Goal: Information Seeking & Learning: Learn about a topic

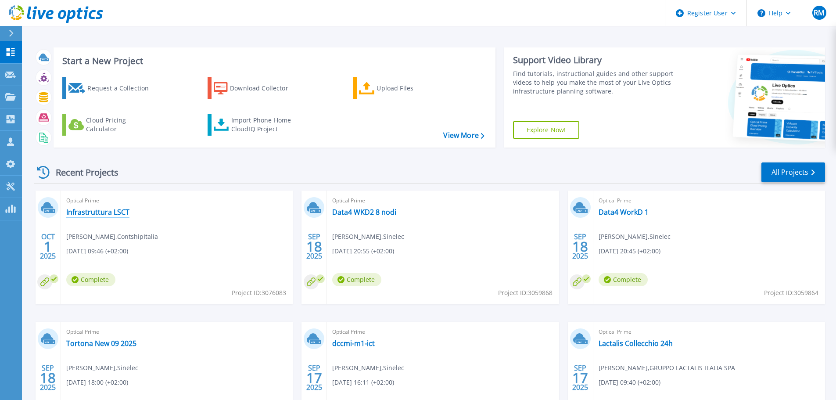
click at [97, 211] on link "Infrastruttura LSCT" at bounding box center [97, 211] width 63 height 9
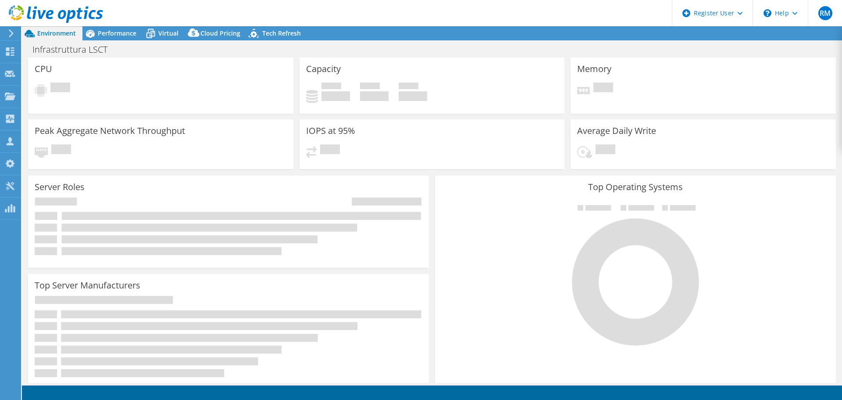
select select "USD"
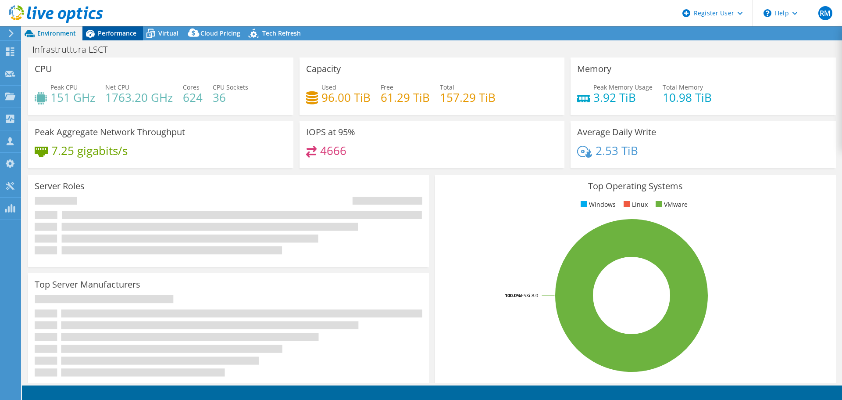
click at [117, 31] on span "Performance" at bounding box center [117, 33] width 39 height 8
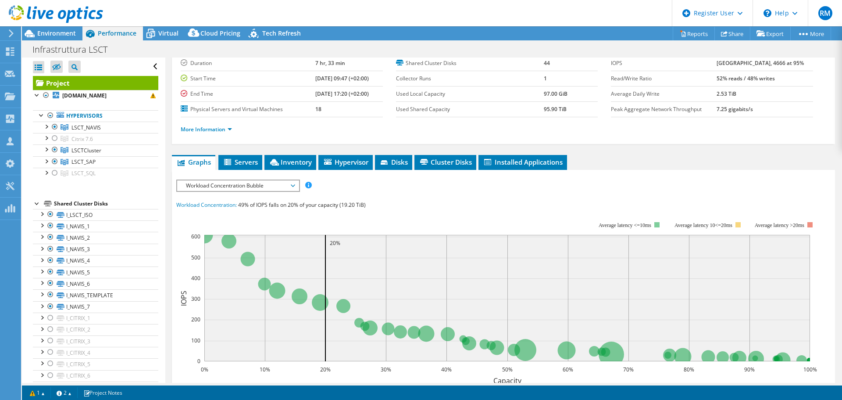
scroll to position [132, 0]
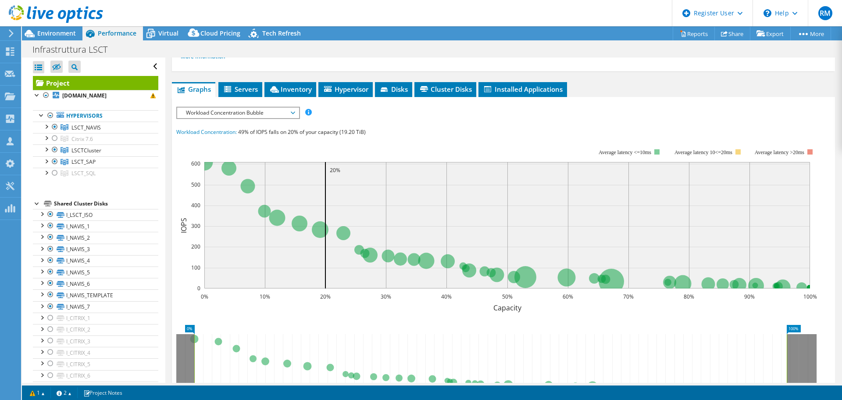
click at [232, 116] on span "Workload Concentration Bubble" at bounding box center [238, 112] width 113 height 11
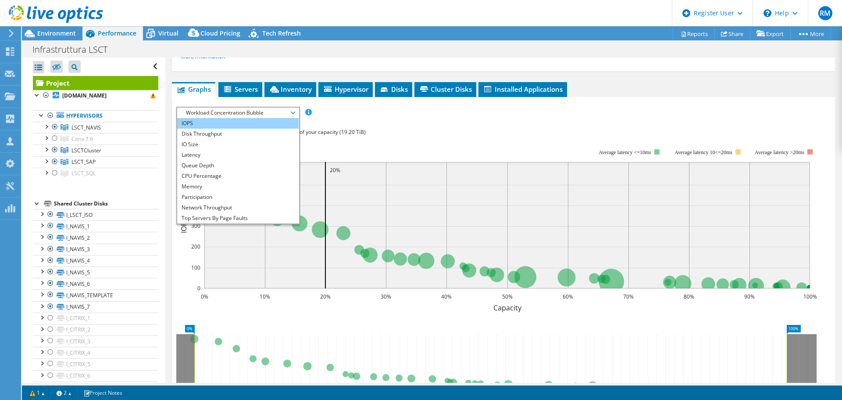
click at [229, 121] on li "IOPS" at bounding box center [238, 123] width 122 height 11
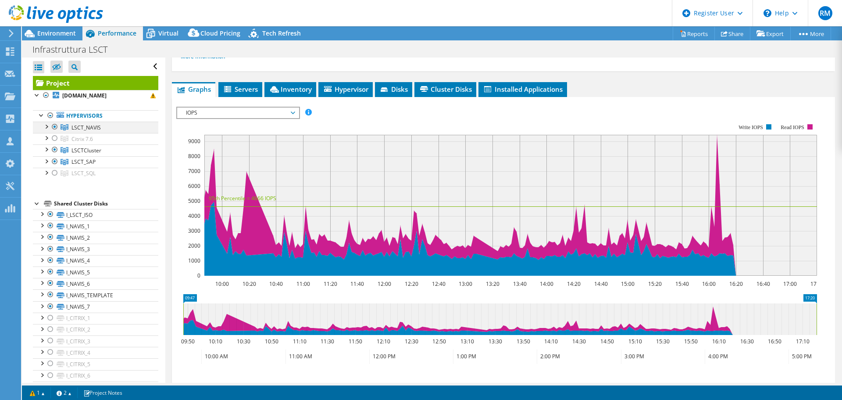
click at [55, 124] on div at bounding box center [54, 127] width 9 height 11
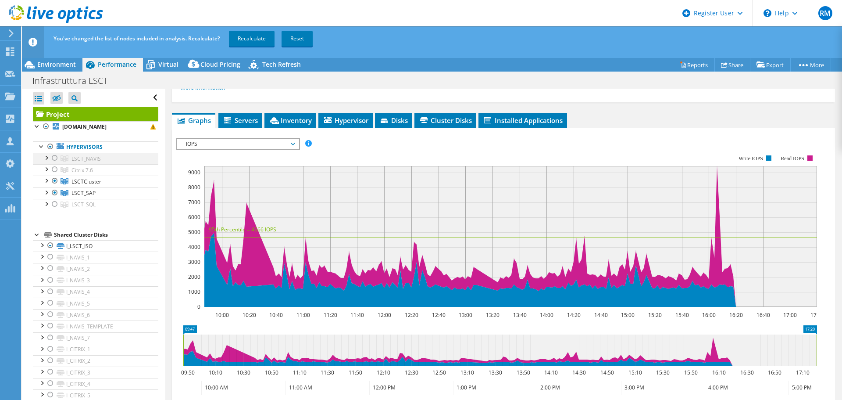
click at [54, 155] on div at bounding box center [54, 158] width 9 height 11
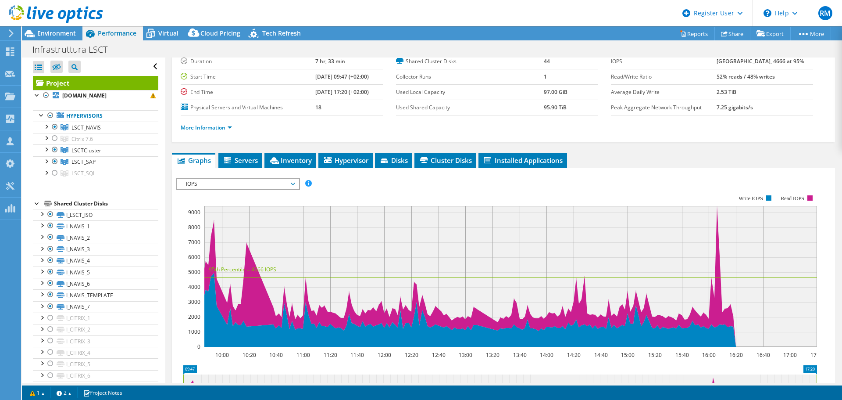
scroll to position [0, 0]
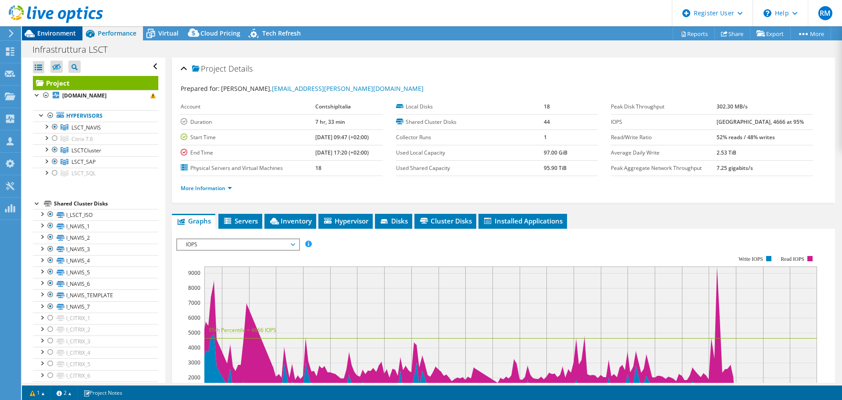
click at [60, 36] on span "Environment" at bounding box center [56, 33] width 39 height 8
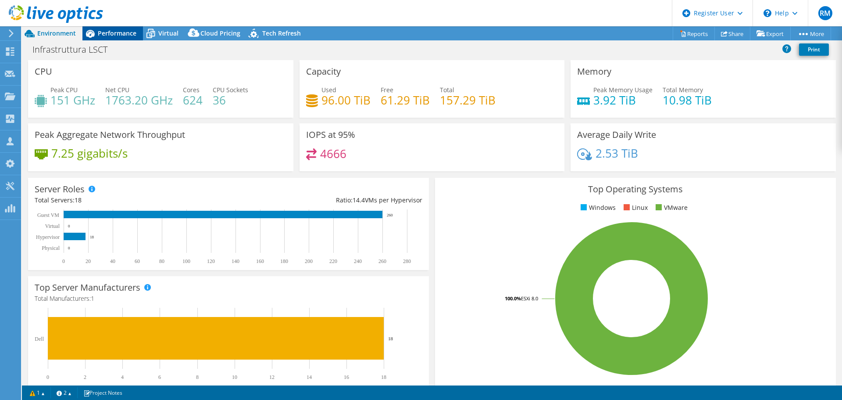
click at [119, 39] on div "Performance" at bounding box center [112, 33] width 61 height 14
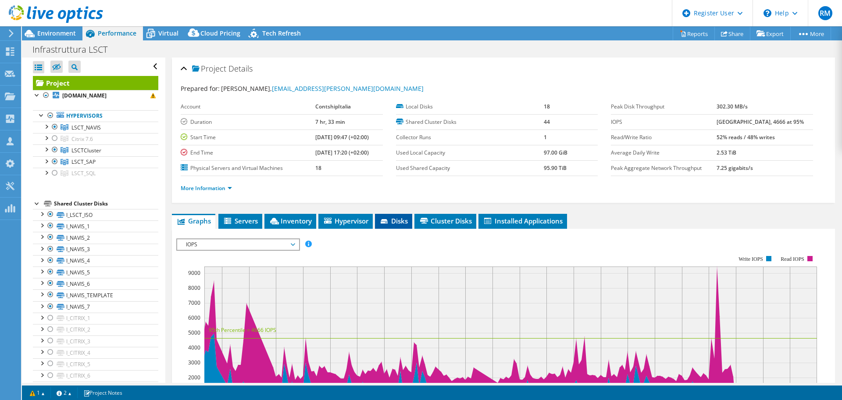
click at [395, 219] on span "Disks" at bounding box center [393, 220] width 29 height 9
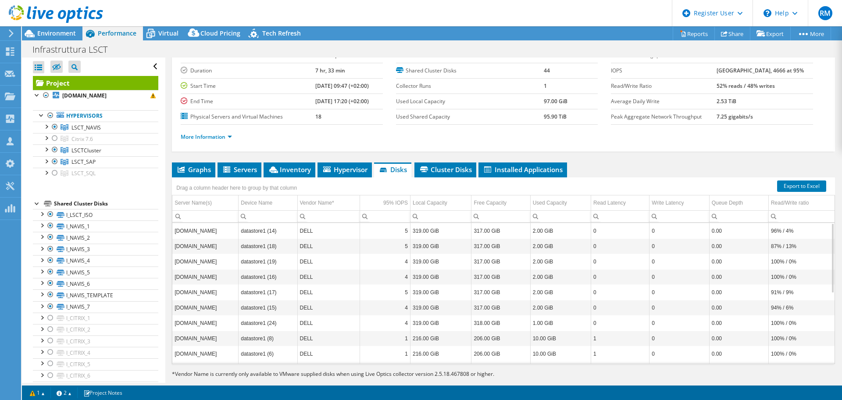
scroll to position [66, 0]
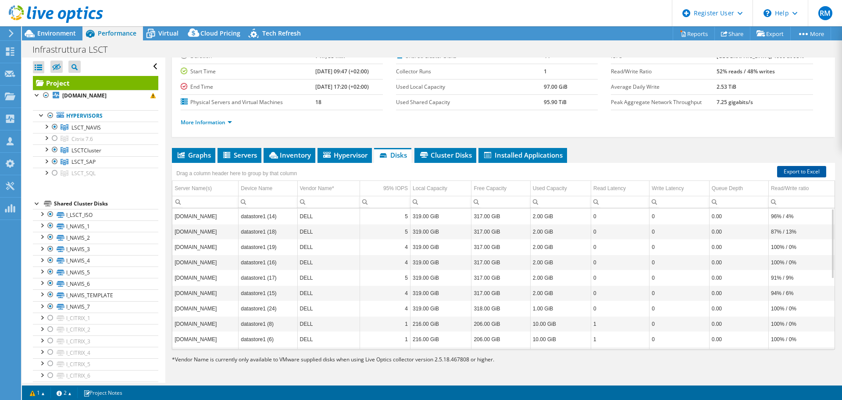
click at [794, 173] on link "Export to Excel" at bounding box center [801, 171] width 49 height 11
click at [44, 32] on span "Environment" at bounding box center [56, 33] width 39 height 8
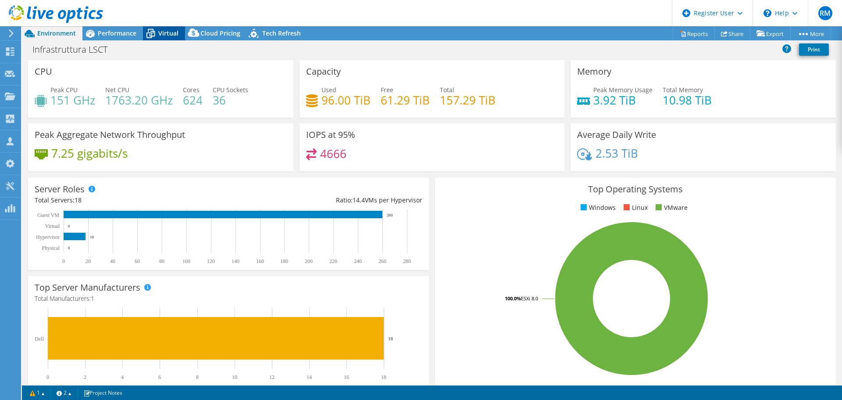
click at [175, 34] on span "Virtual" at bounding box center [168, 33] width 20 height 8
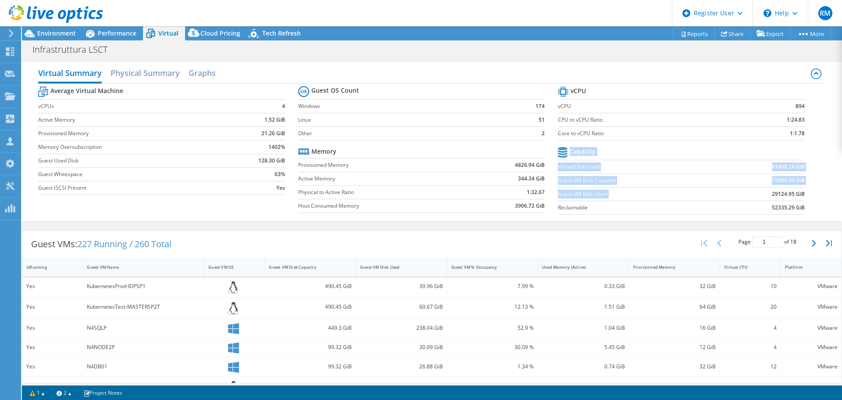
drag, startPoint x: 767, startPoint y: 193, endPoint x: 801, endPoint y: 191, distance: 34.2
click at [800, 191] on section "vCPU vCPU 894 CPU to vCPU Ratio 1:24.83 Core to vCPU Ratio 1:1.78 Capacity Virt…" at bounding box center [688, 151] width 260 height 135
click at [724, 204] on td "52335.29 GiB" at bounding box center [761, 207] width 85 height 14
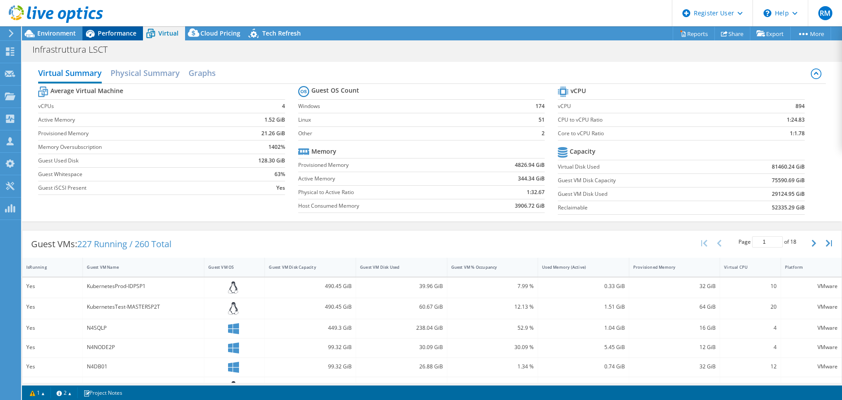
click at [93, 32] on icon at bounding box center [90, 34] width 9 height 8
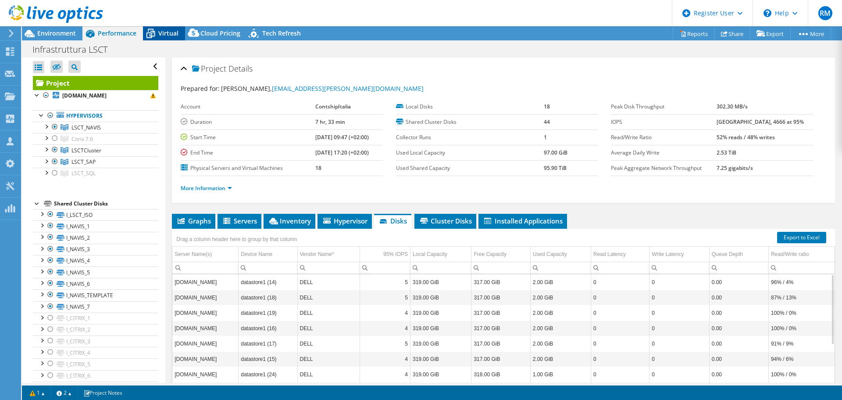
click at [174, 33] on span "Virtual" at bounding box center [168, 33] width 20 height 8
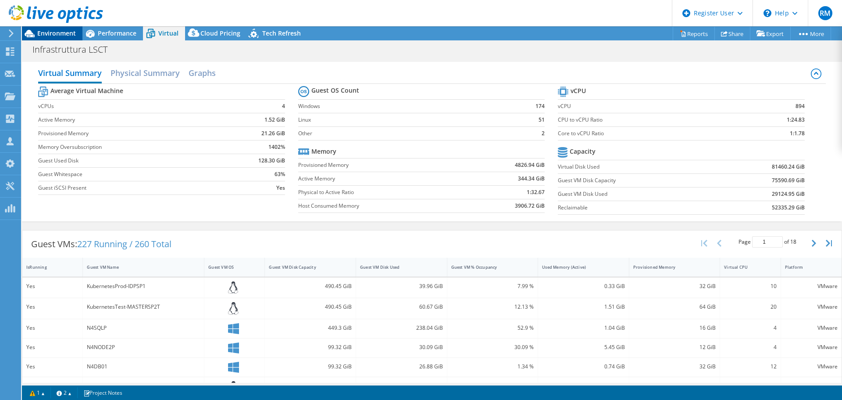
click at [64, 35] on span "Environment" at bounding box center [56, 33] width 39 height 8
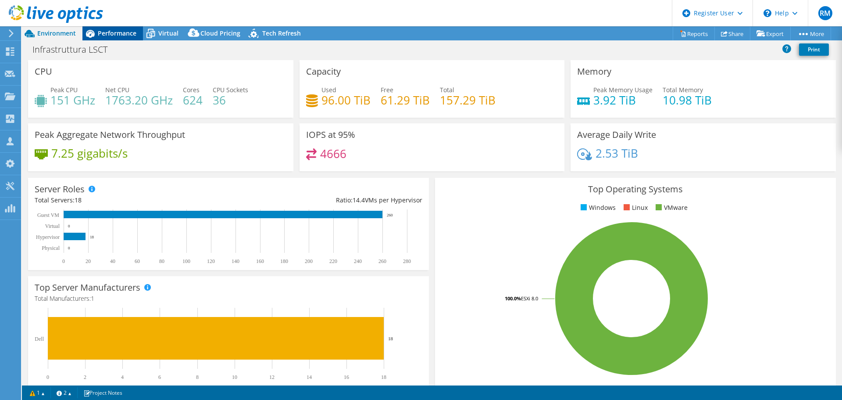
click at [109, 35] on span "Performance" at bounding box center [117, 33] width 39 height 8
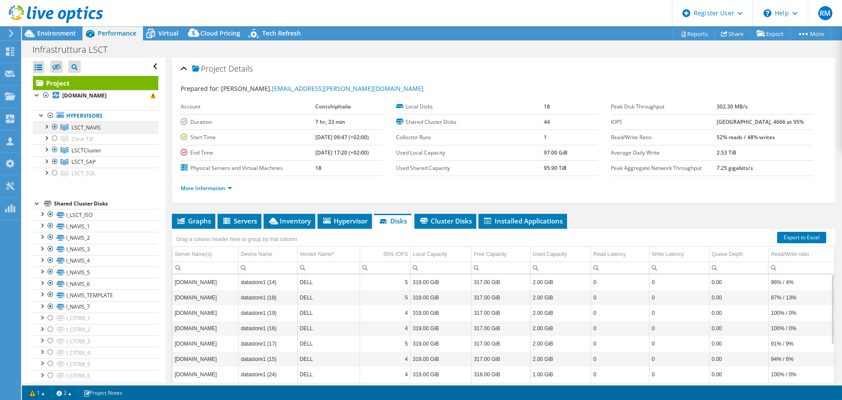
click at [54, 125] on div at bounding box center [54, 127] width 9 height 11
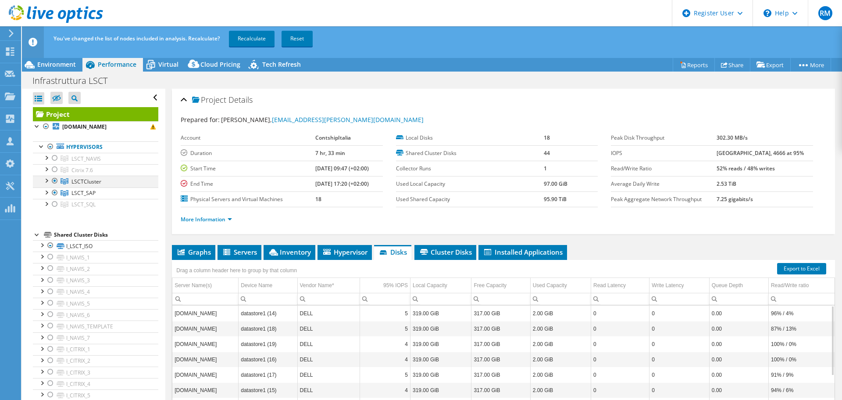
click at [54, 182] on div at bounding box center [54, 180] width 9 height 11
click at [56, 192] on div at bounding box center [54, 192] width 9 height 11
click at [257, 39] on link "Recalculate" at bounding box center [252, 39] width 46 height 16
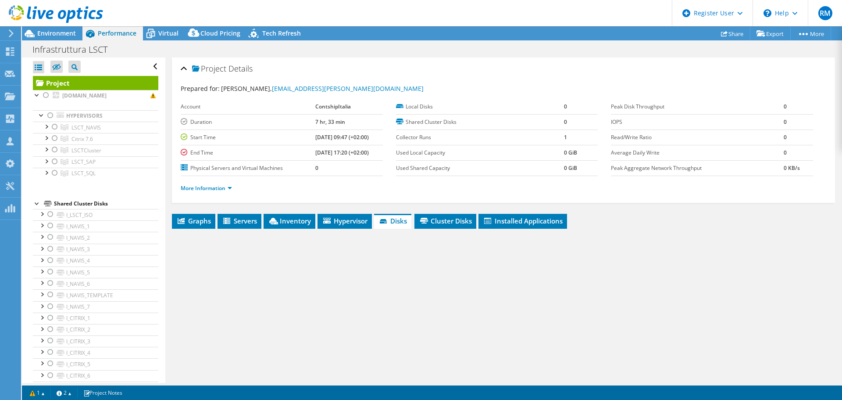
radio input "false"
radio input "true"
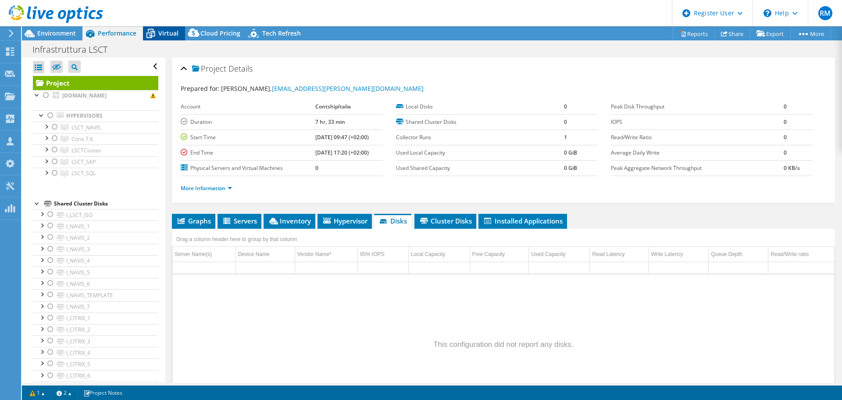
click at [166, 31] on span "Virtual" at bounding box center [168, 33] width 20 height 8
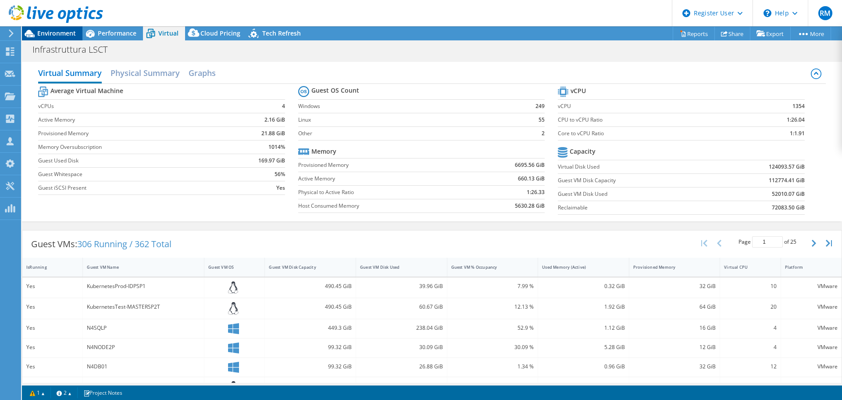
click at [61, 32] on span "Environment" at bounding box center [56, 33] width 39 height 8
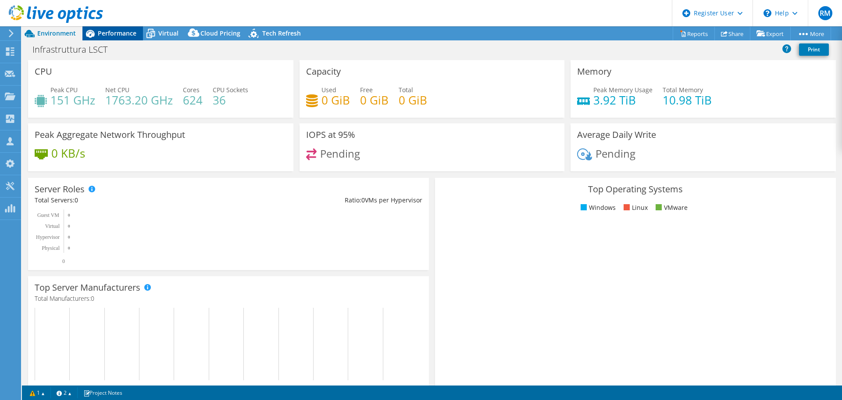
click at [114, 33] on span "Performance" at bounding box center [117, 33] width 39 height 8
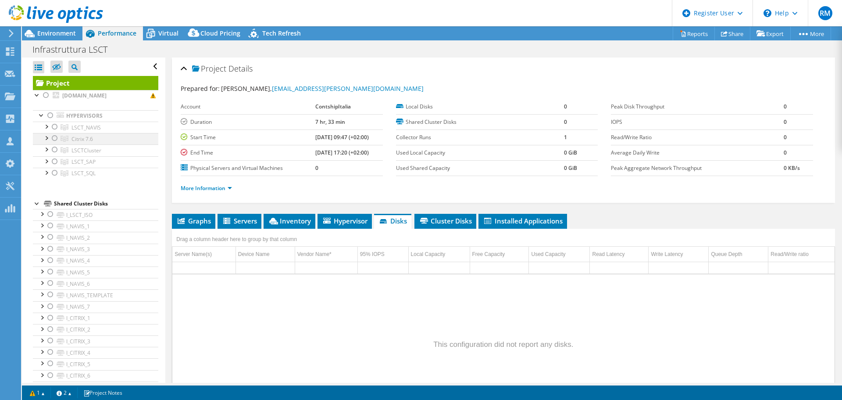
click at [53, 137] on div at bounding box center [54, 138] width 9 height 11
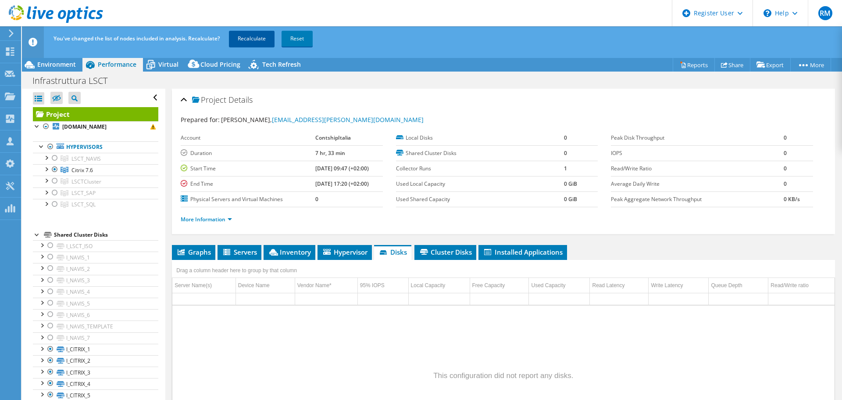
click at [251, 39] on link "Recalculate" at bounding box center [252, 39] width 46 height 16
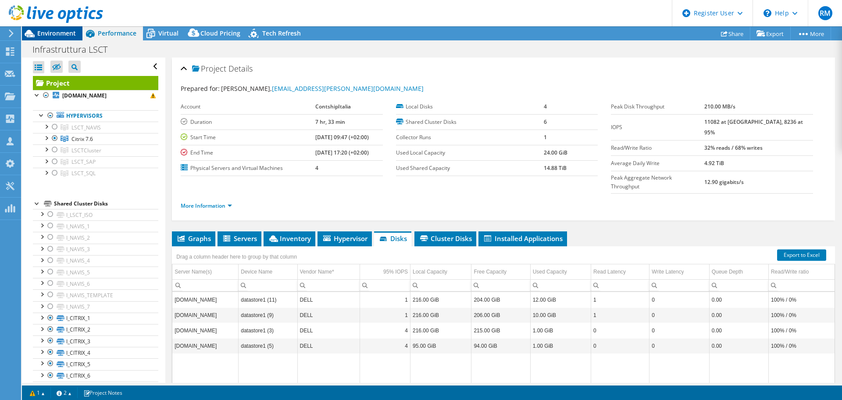
radio input "true"
radio input "false"
click at [58, 31] on span "Environment" at bounding box center [56, 33] width 39 height 8
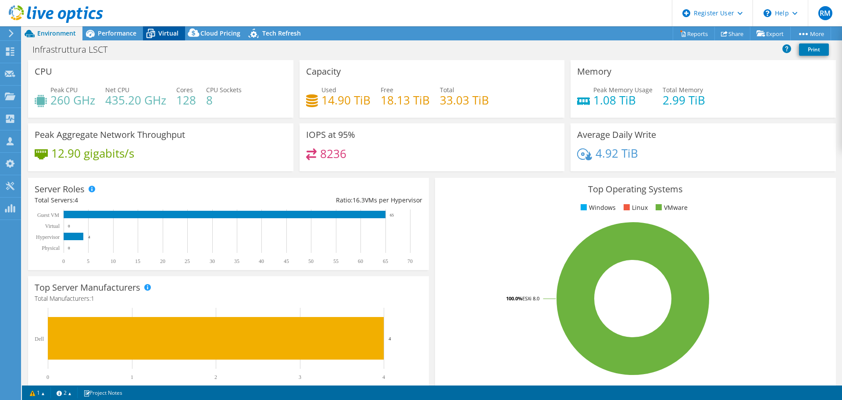
click at [170, 32] on span "Virtual" at bounding box center [168, 33] width 20 height 8
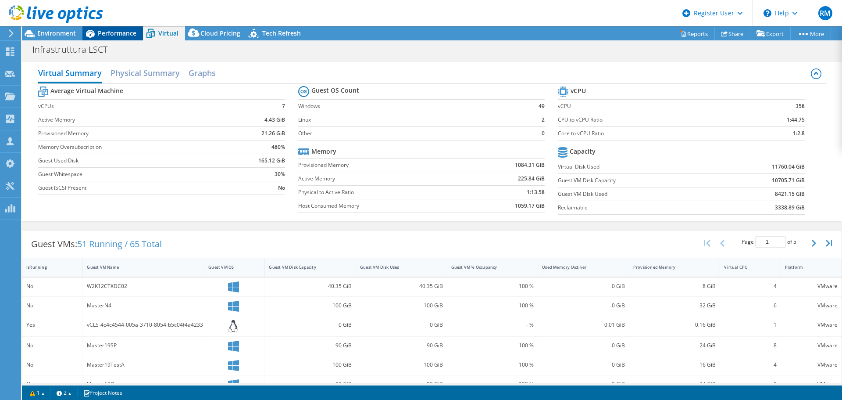
click at [104, 29] on span "Performance" at bounding box center [117, 33] width 39 height 8
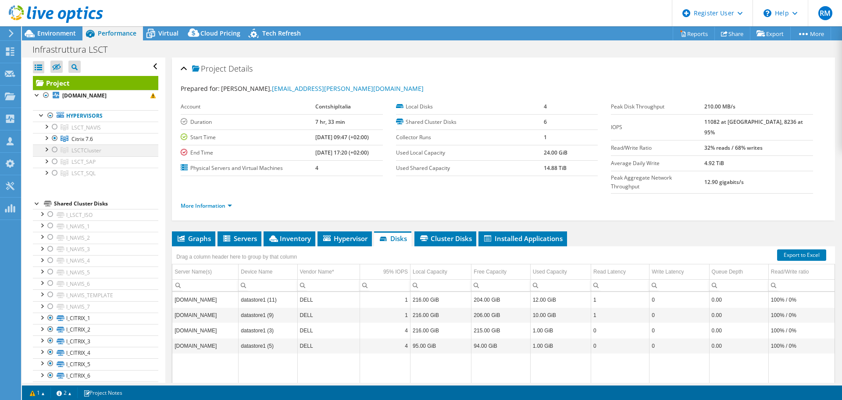
drag, startPoint x: 56, startPoint y: 136, endPoint x: 57, endPoint y: 150, distance: 13.6
click at [56, 136] on div at bounding box center [54, 138] width 9 height 11
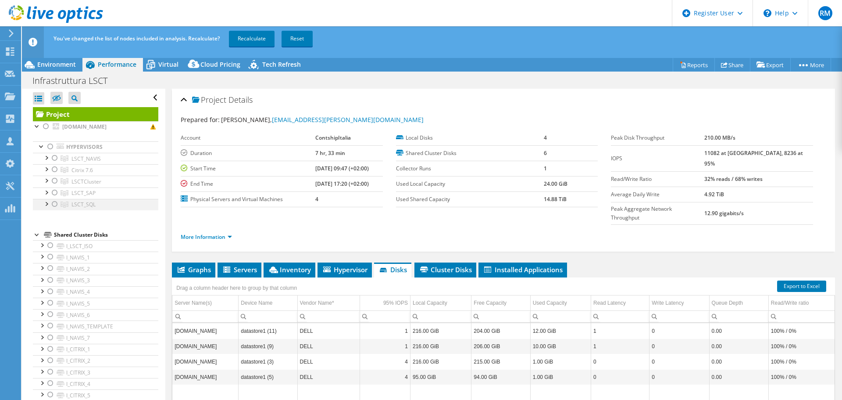
click at [54, 203] on div at bounding box center [54, 204] width 9 height 11
click at [253, 38] on link "Recalculate" at bounding box center [252, 39] width 46 height 16
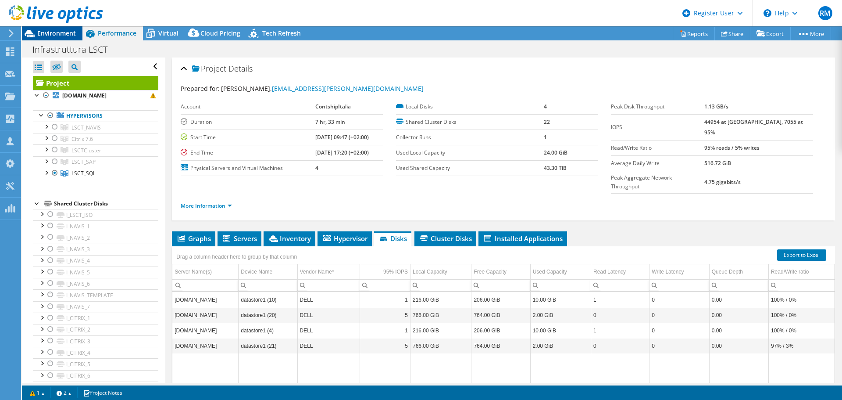
click at [60, 35] on span "Environment" at bounding box center [56, 33] width 39 height 8
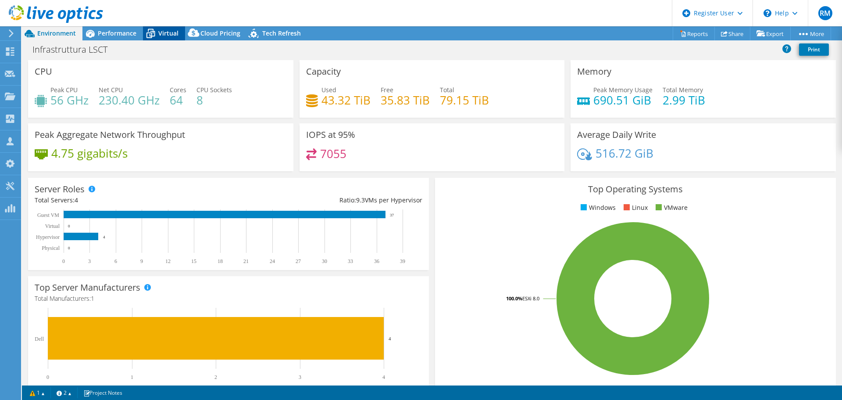
click at [165, 31] on span "Virtual" at bounding box center [168, 33] width 20 height 8
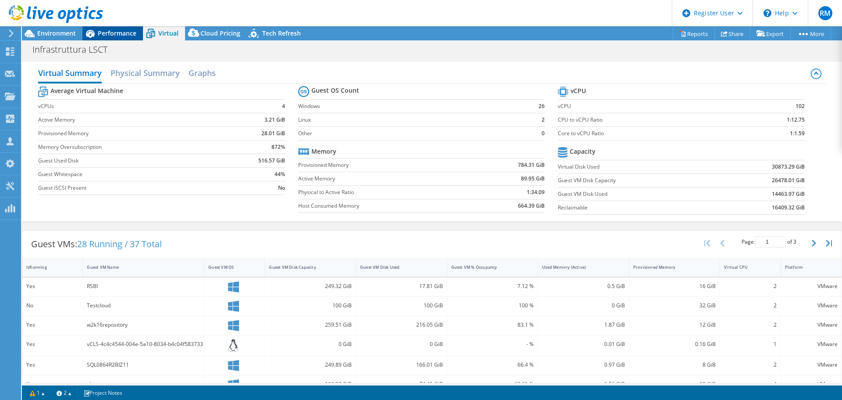
click at [123, 32] on span "Performance" at bounding box center [117, 33] width 39 height 8
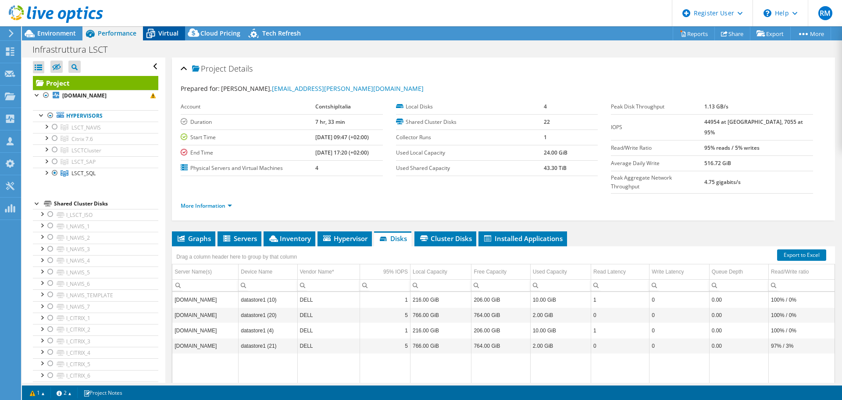
click at [160, 32] on span "Virtual" at bounding box center [168, 33] width 20 height 8
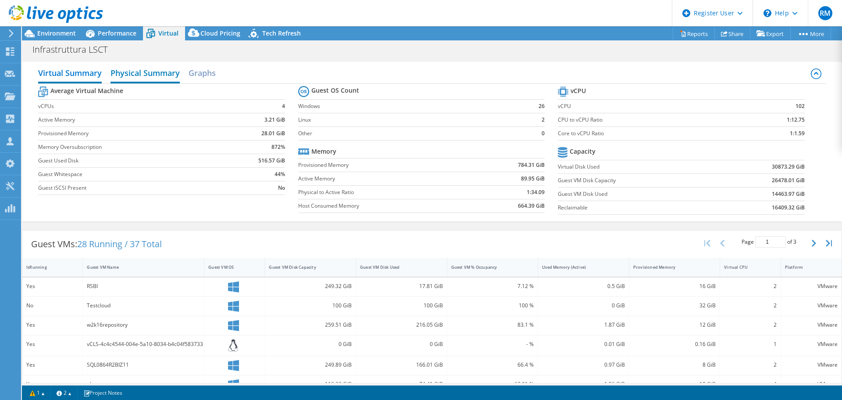
click at [163, 74] on h2 "Physical Summary" at bounding box center [145, 73] width 69 height 19
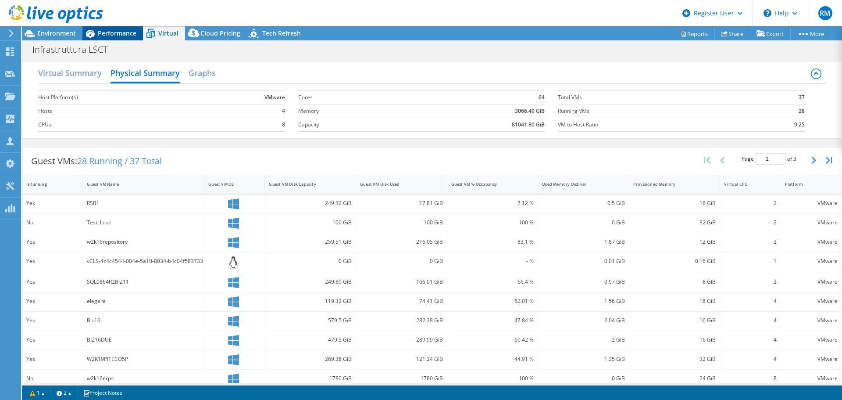
click at [125, 34] on span "Performance" at bounding box center [117, 33] width 39 height 8
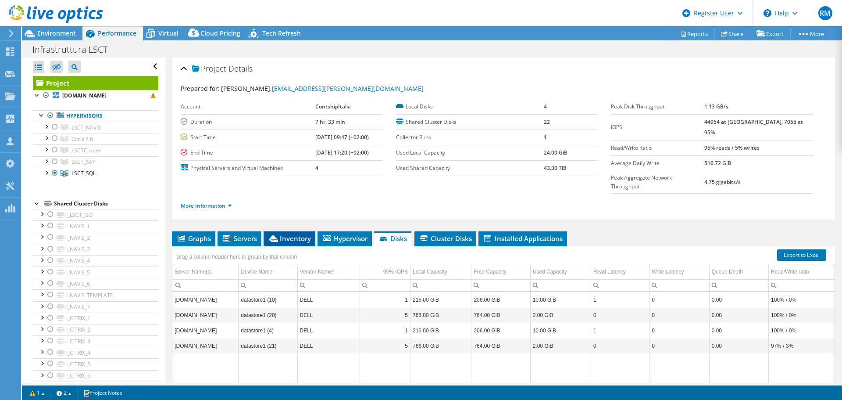
click at [293, 234] on span "Inventory" at bounding box center [289, 238] width 43 height 9
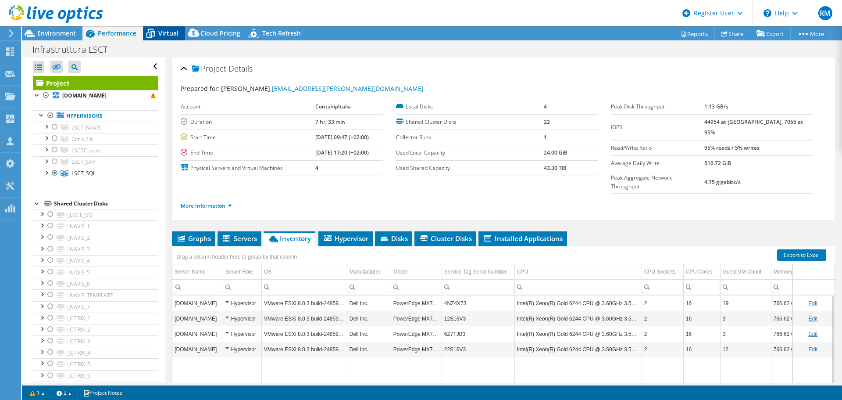
click at [163, 32] on span "Virtual" at bounding box center [168, 33] width 20 height 8
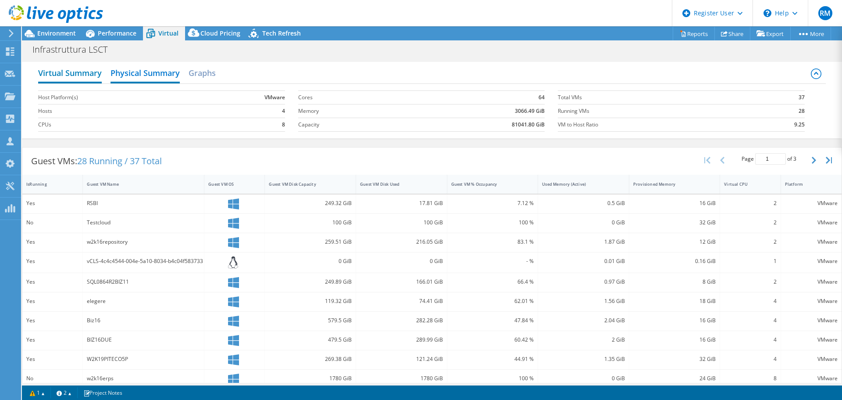
click at [83, 72] on h2 "Virtual Summary" at bounding box center [70, 73] width 64 height 19
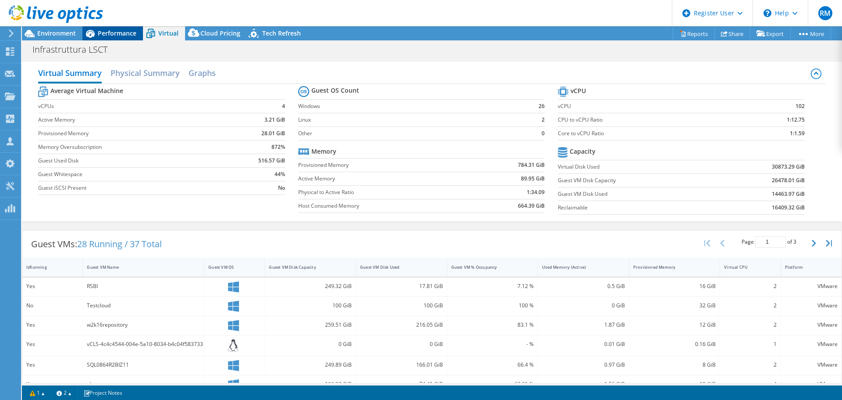
click at [125, 30] on span "Performance" at bounding box center [117, 33] width 39 height 8
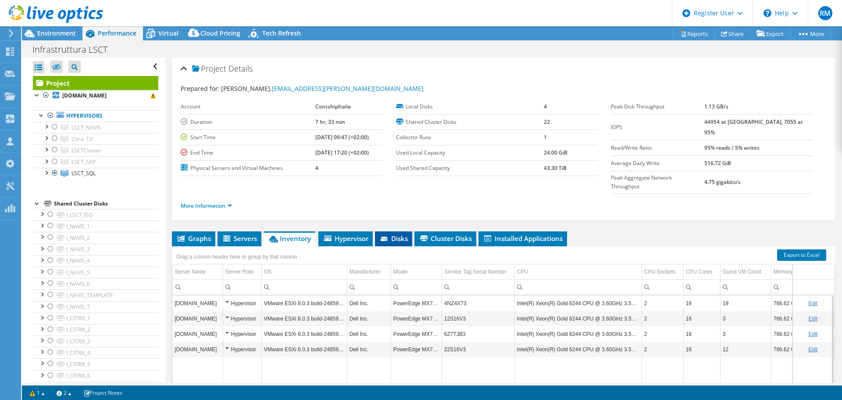
click at [407, 234] on span "Disks" at bounding box center [393, 238] width 29 height 9
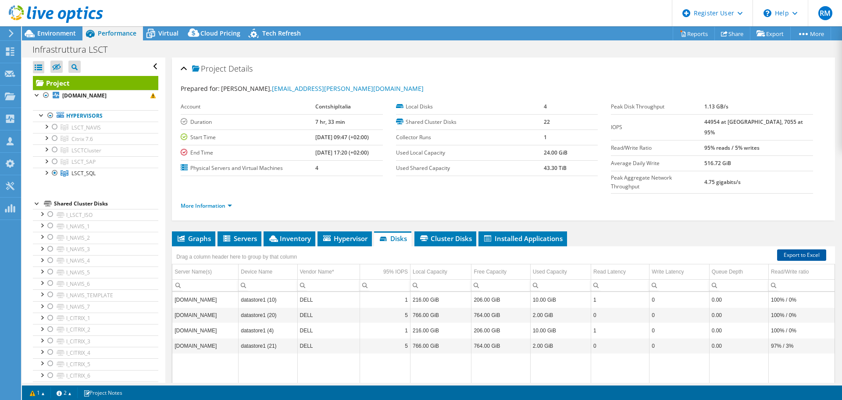
click at [796, 249] on link "Export to Excel" at bounding box center [801, 254] width 49 height 11
click at [171, 31] on span "Virtual" at bounding box center [168, 33] width 20 height 8
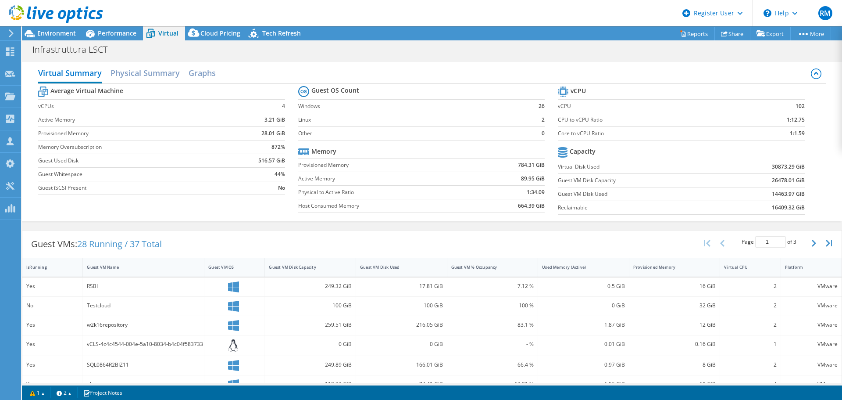
click at [772, 192] on b "14463.97 GiB" at bounding box center [788, 194] width 33 height 9
click at [777, 193] on b "14463.97 GiB" at bounding box center [788, 194] width 33 height 9
click at [48, 32] on span "Environment" at bounding box center [56, 33] width 39 height 8
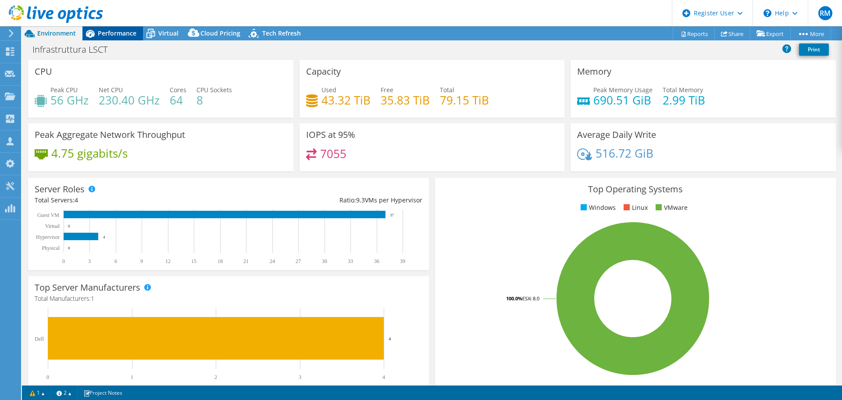
click at [114, 33] on span "Performance" at bounding box center [117, 33] width 39 height 8
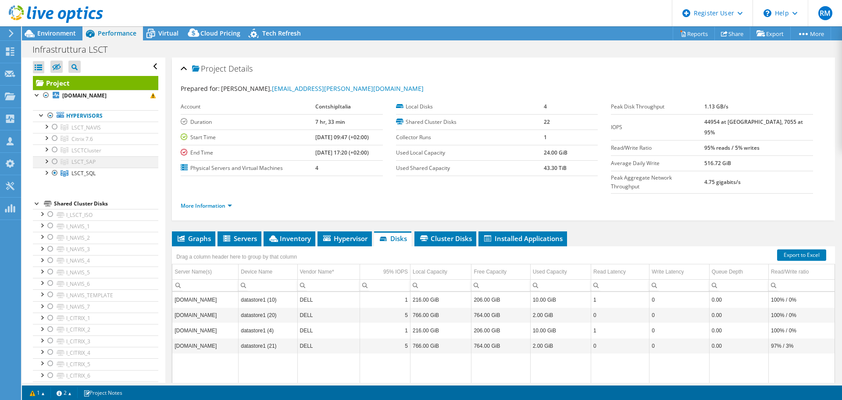
click at [56, 161] on div at bounding box center [54, 161] width 9 height 11
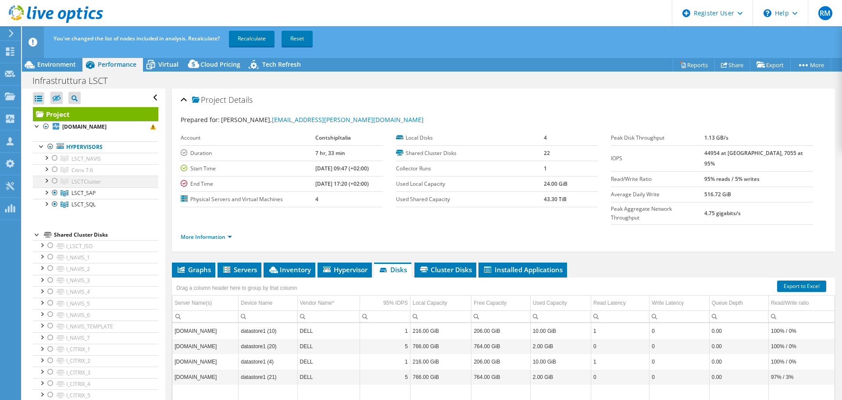
click at [57, 181] on div at bounding box center [54, 180] width 9 height 11
click at [55, 157] on div at bounding box center [54, 158] width 9 height 11
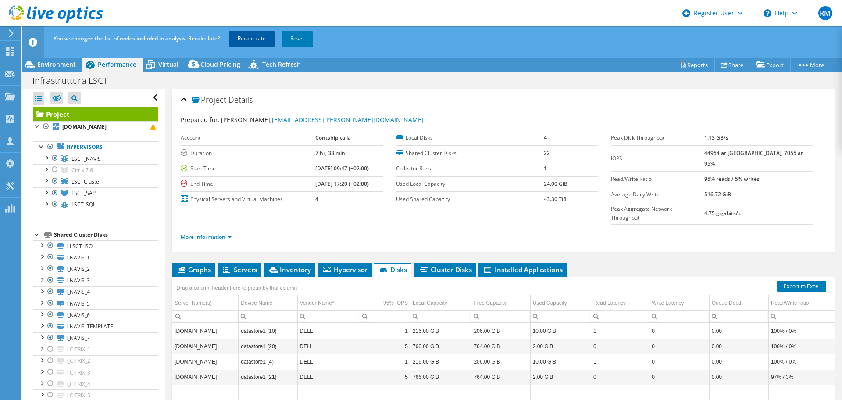
click at [251, 37] on link "Recalculate" at bounding box center [252, 39] width 46 height 16
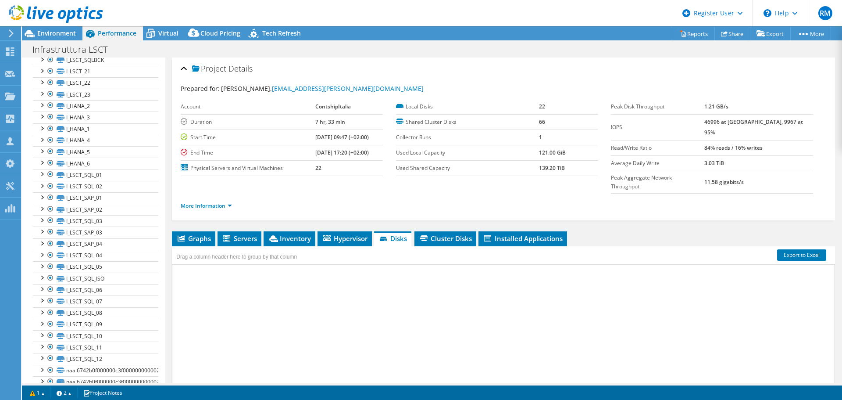
scroll to position [664, 0]
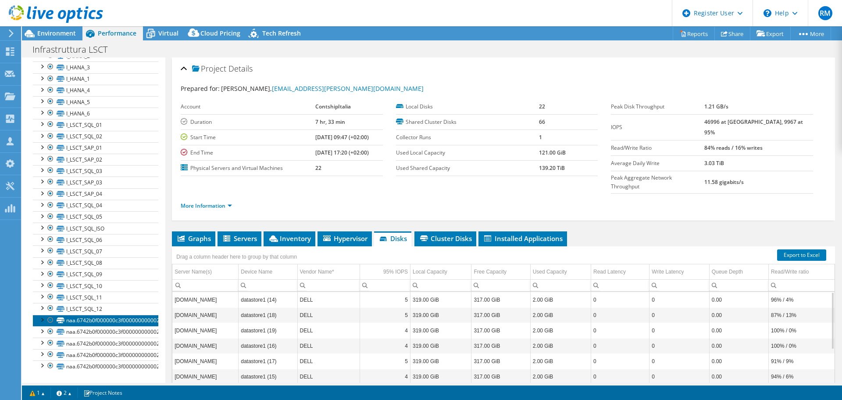
click at [129, 318] on link "naa.6742b0f000000c3f000000000002cead" at bounding box center [95, 320] width 125 height 11
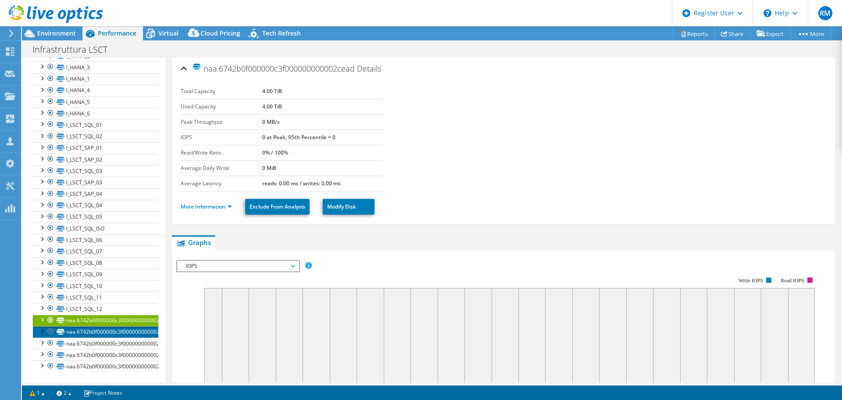
click at [122, 332] on link "naa.6742b0f000000c3f000000000002c9b5" at bounding box center [95, 331] width 125 height 11
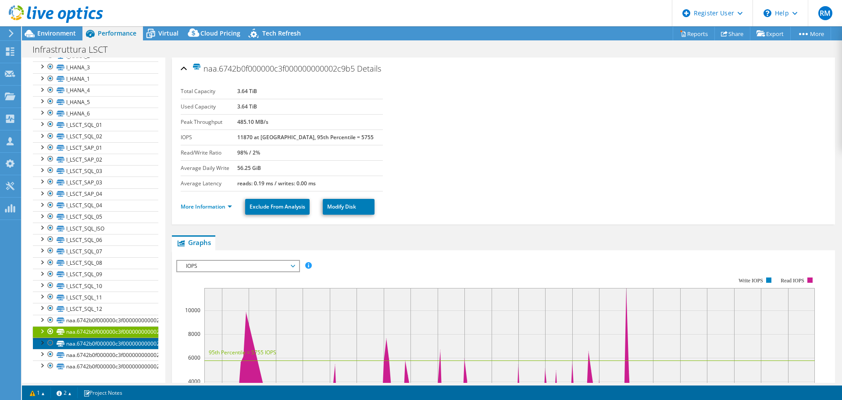
click at [120, 343] on link "naa.6742b0f000000c3f000000000002c9b7" at bounding box center [95, 342] width 125 height 11
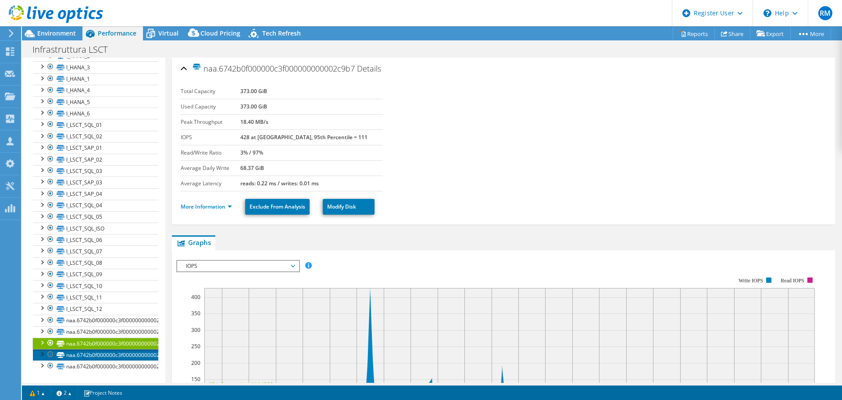
click at [119, 354] on link "naa.6742b0f000000c3f000000000002c9b9" at bounding box center [95, 354] width 125 height 11
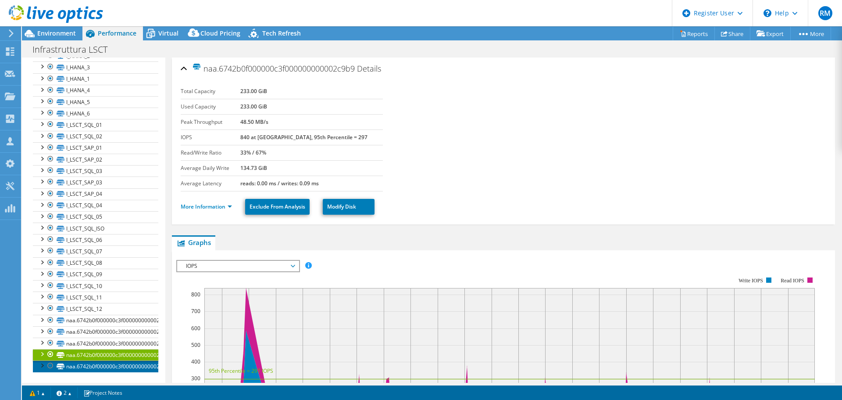
click at [118, 365] on link "naa.6742b0f000000c3f000000000002c9bc" at bounding box center [95, 365] width 125 height 11
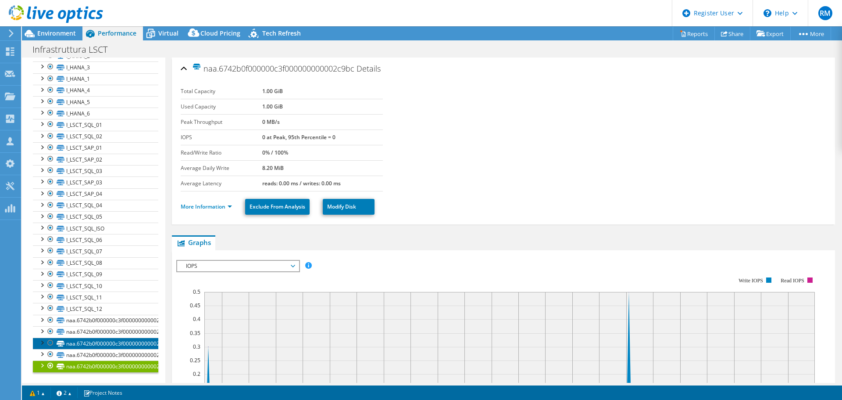
click at [114, 340] on link "naa.6742b0f000000c3f000000000002c9b7" at bounding box center [95, 342] width 125 height 11
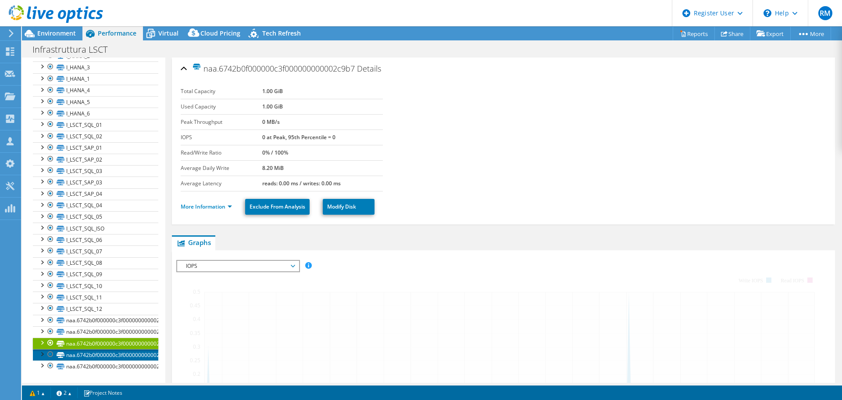
click at [114, 353] on link "naa.6742b0f000000c3f000000000002c9b9" at bounding box center [95, 354] width 125 height 11
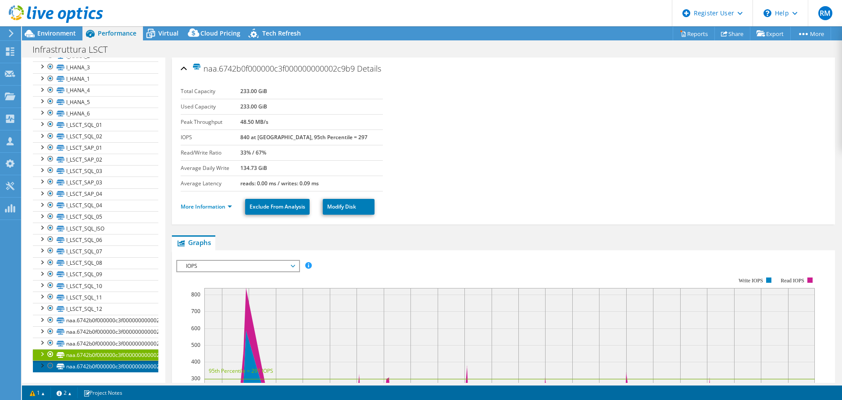
click at [120, 365] on link "naa.6742b0f000000c3f000000000002c9bc" at bounding box center [95, 365] width 125 height 11
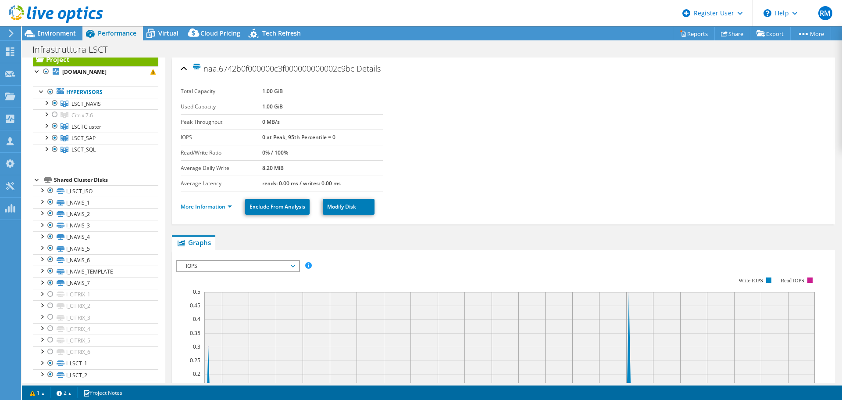
scroll to position [0, 0]
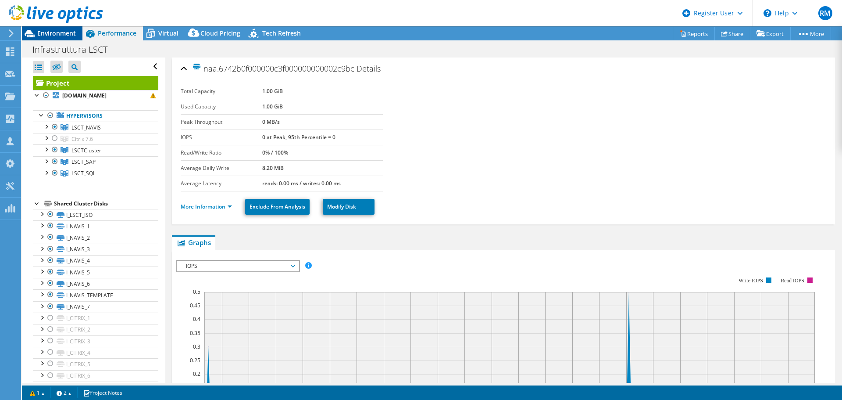
click at [55, 34] on span "Environment" at bounding box center [56, 33] width 39 height 8
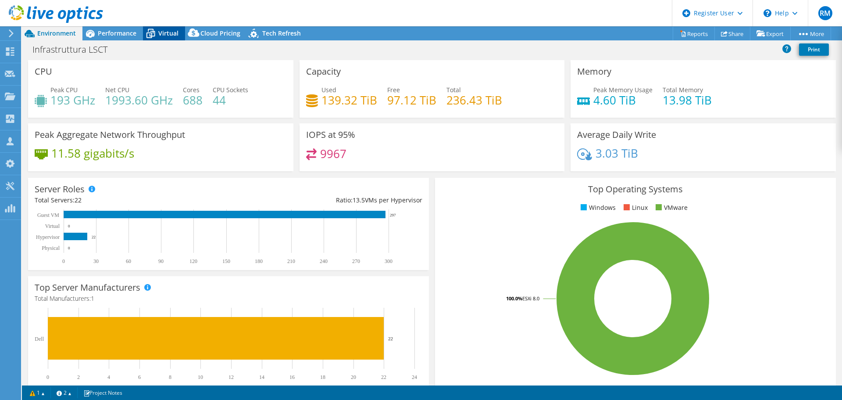
click at [168, 30] on span "Virtual" at bounding box center [168, 33] width 20 height 8
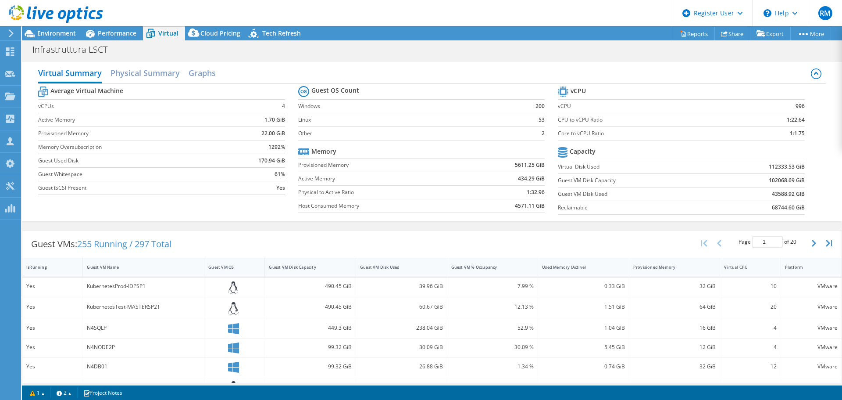
click at [48, 29] on div at bounding box center [51, 14] width 103 height 29
click at [52, 32] on span "Environment" at bounding box center [56, 33] width 39 height 8
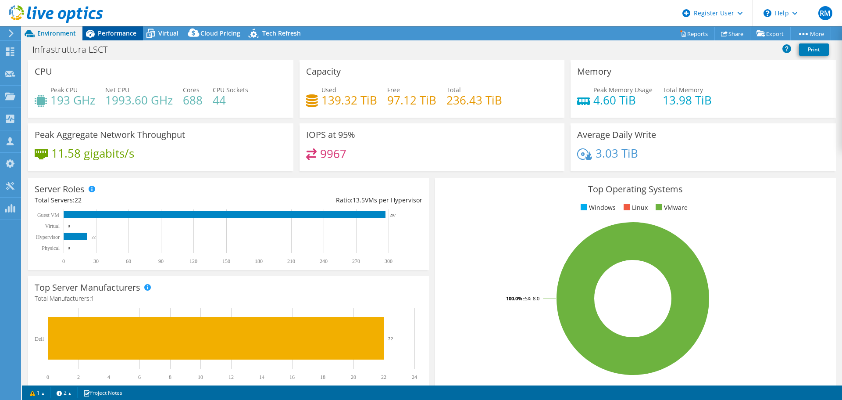
click at [122, 32] on span "Performance" at bounding box center [117, 33] width 39 height 8
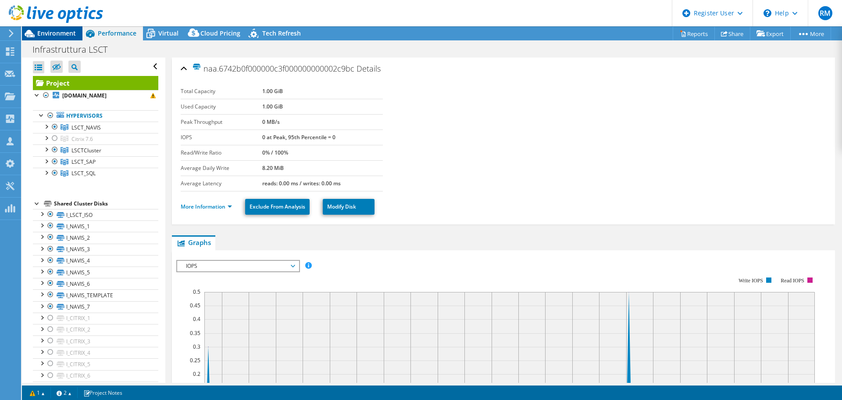
click at [49, 32] on span "Environment" at bounding box center [56, 33] width 39 height 8
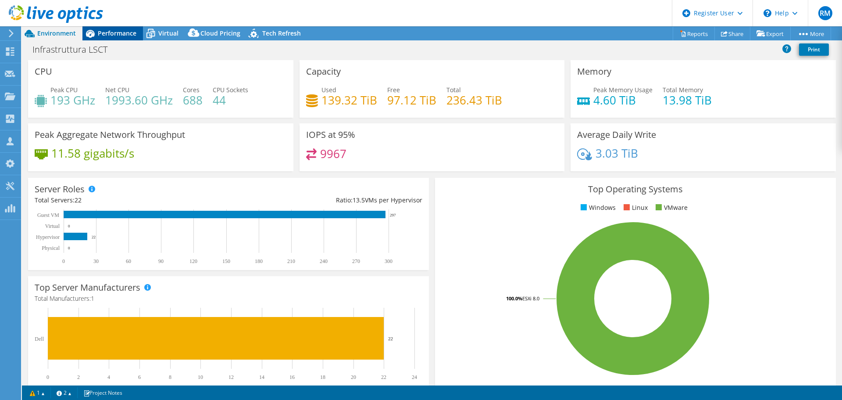
click at [115, 32] on span "Performance" at bounding box center [117, 33] width 39 height 8
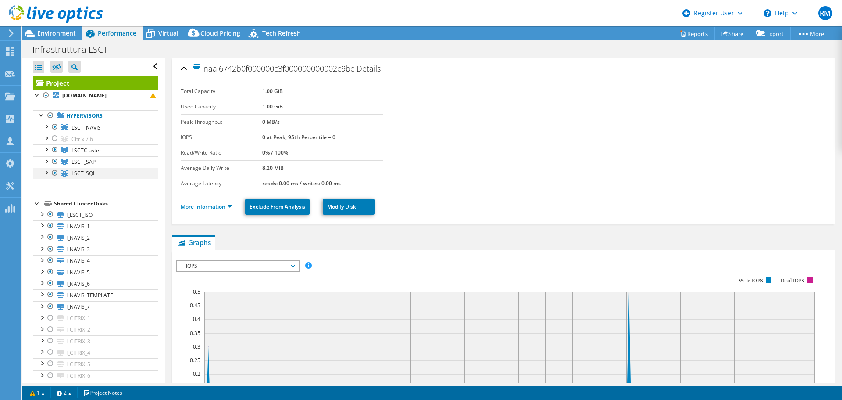
click at [55, 173] on div at bounding box center [54, 173] width 9 height 11
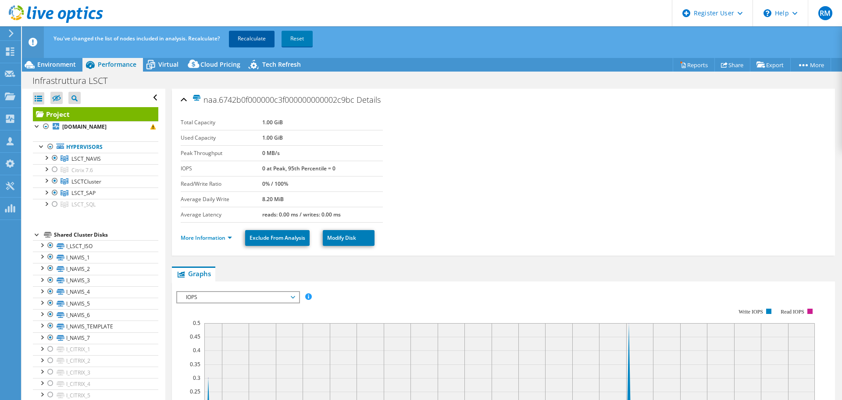
click at [253, 36] on link "Recalculate" at bounding box center [252, 39] width 46 height 16
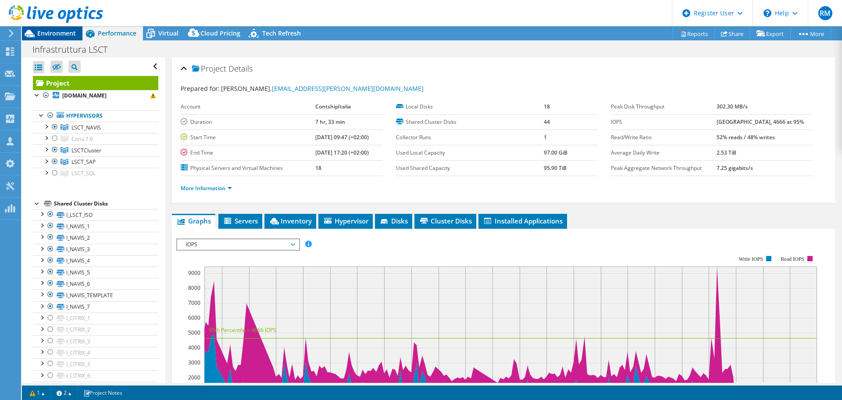
click at [51, 33] on span "Environment" at bounding box center [56, 33] width 39 height 8
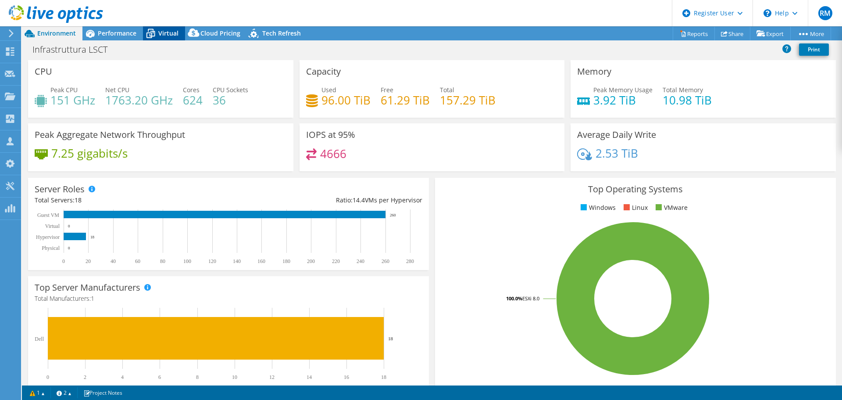
click at [165, 33] on span "Virtual" at bounding box center [168, 33] width 20 height 8
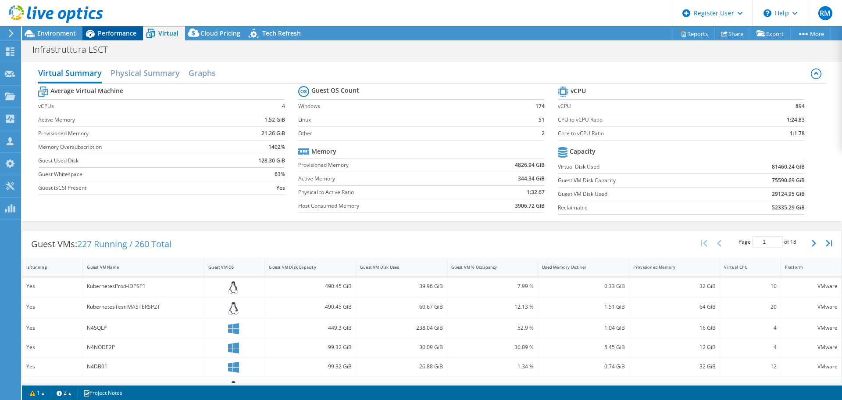
click at [111, 31] on span "Performance" at bounding box center [117, 33] width 39 height 8
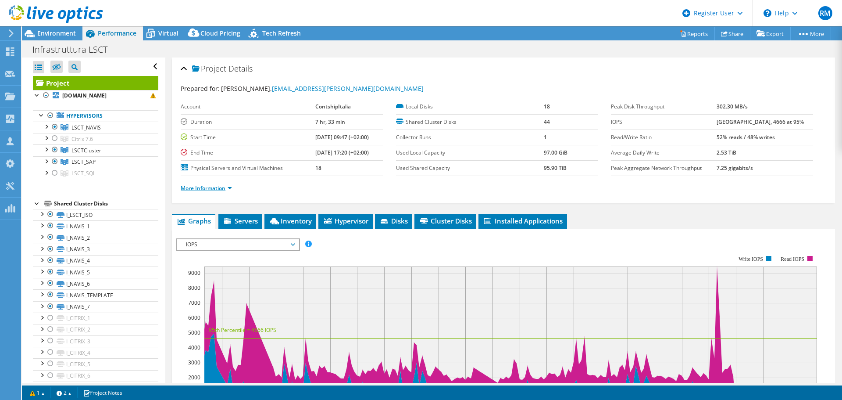
click at [210, 187] on link "More Information" at bounding box center [206, 187] width 51 height 7
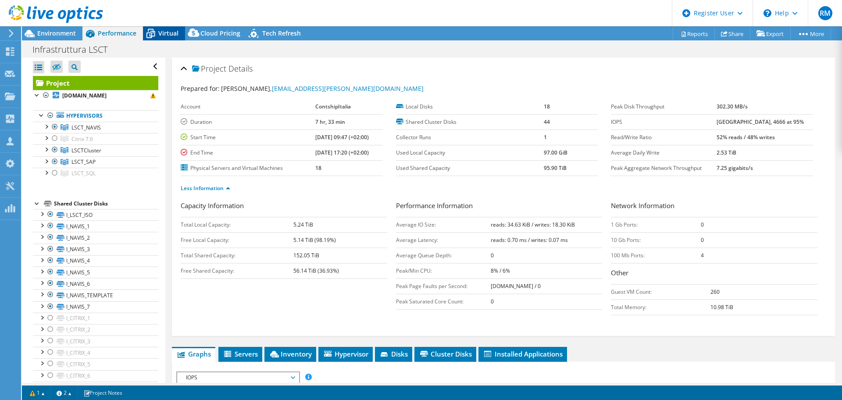
click at [172, 31] on span "Virtual" at bounding box center [168, 33] width 20 height 8
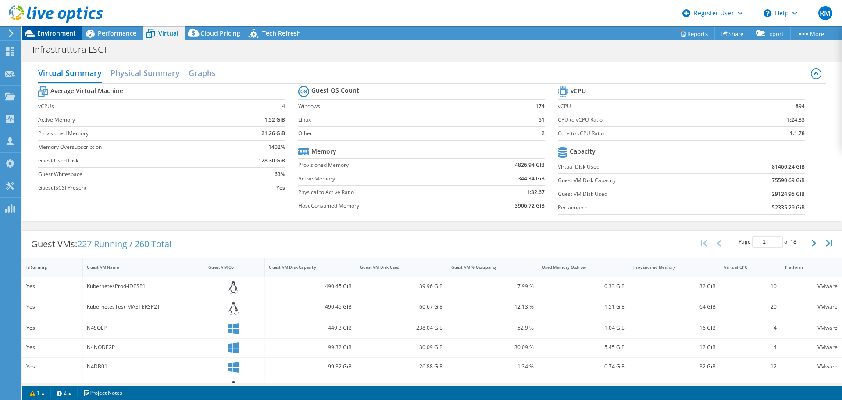
click at [49, 30] on span "Environment" at bounding box center [56, 33] width 39 height 8
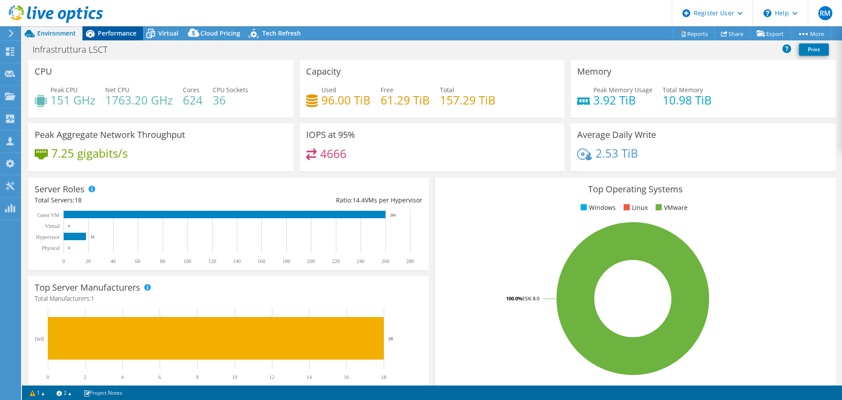
click at [122, 29] on span "Performance" at bounding box center [117, 33] width 39 height 8
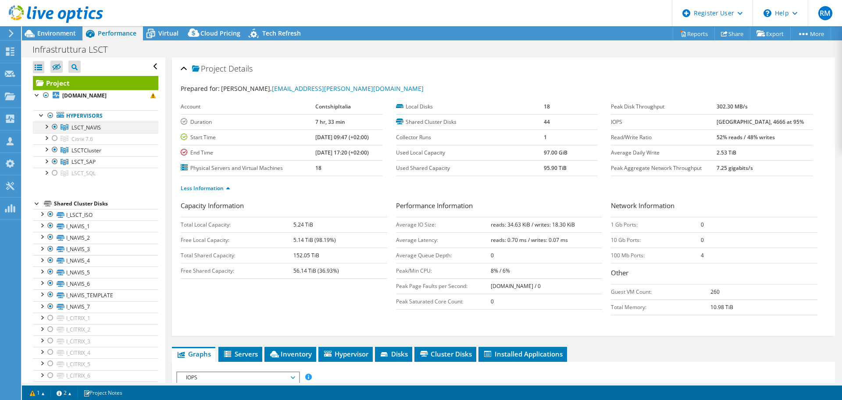
click at [56, 126] on div at bounding box center [54, 127] width 9 height 11
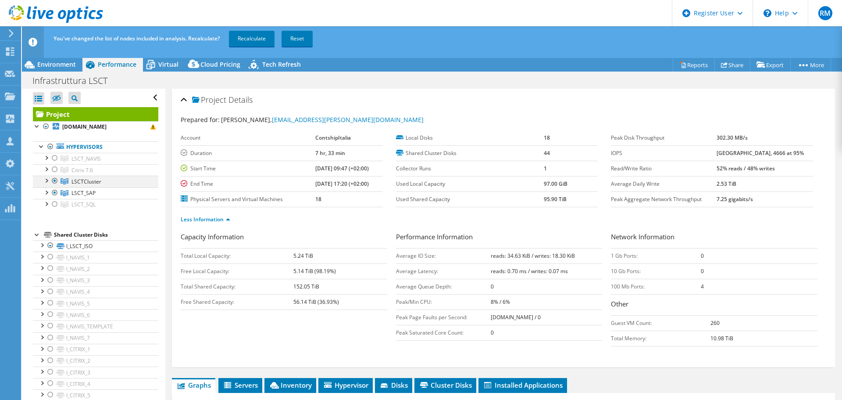
click at [54, 180] on div at bounding box center [54, 180] width 9 height 11
click at [54, 192] on div at bounding box center [54, 192] width 9 height 11
click at [55, 193] on div at bounding box center [54, 192] width 9 height 11
click at [261, 36] on link "Recalculate" at bounding box center [252, 39] width 46 height 16
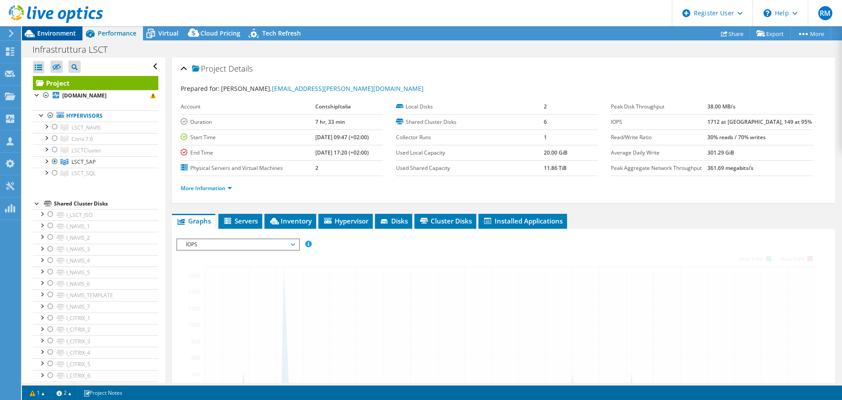
click at [55, 32] on span "Environment" at bounding box center [56, 33] width 39 height 8
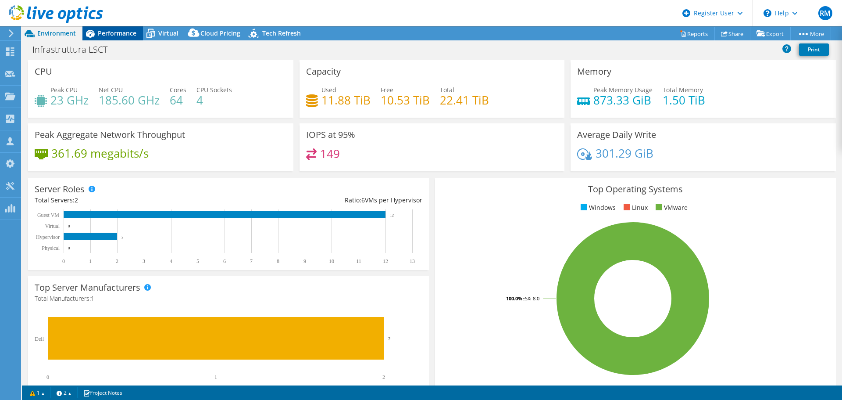
click at [123, 33] on span "Performance" at bounding box center [117, 33] width 39 height 8
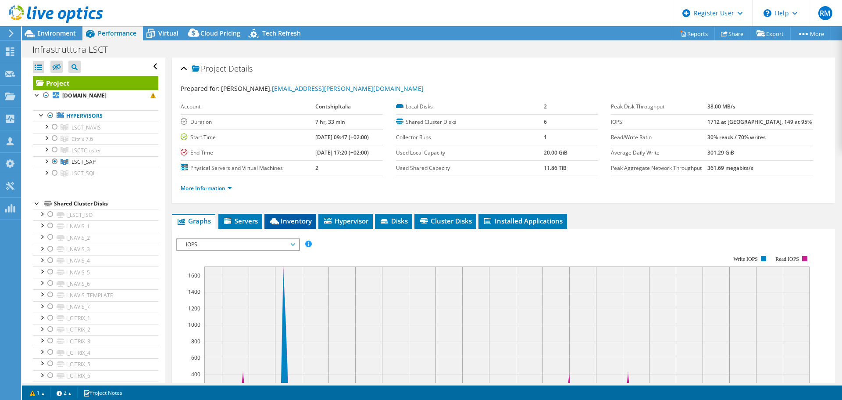
click at [300, 223] on span "Inventory" at bounding box center [290, 220] width 43 height 9
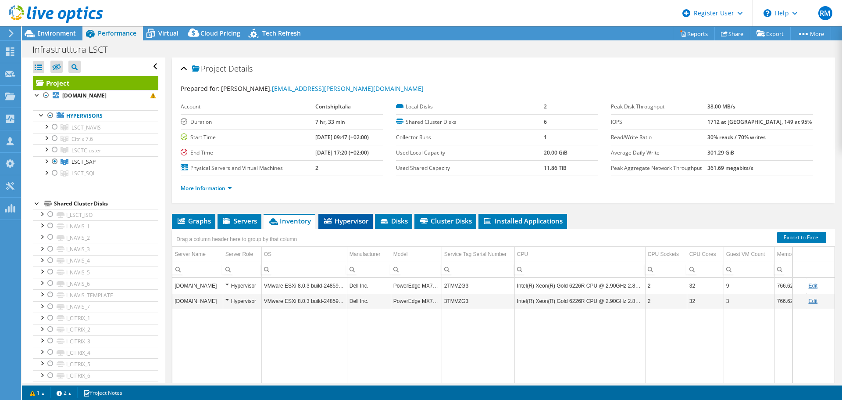
click at [353, 219] on span "Hypervisor" at bounding box center [346, 220] width 46 height 9
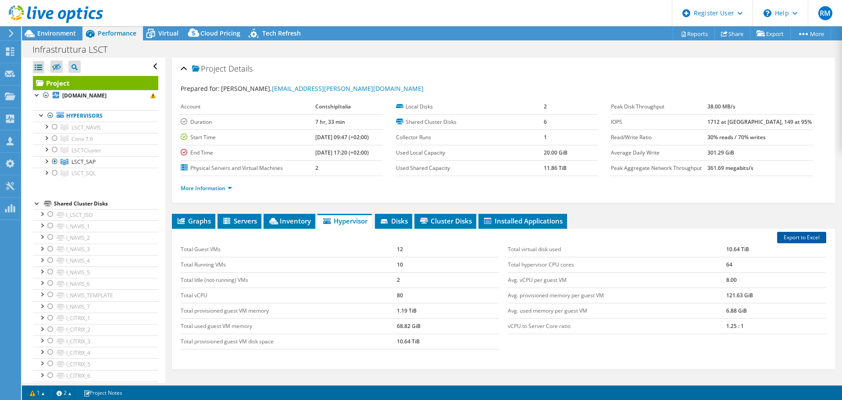
click at [793, 236] on link "Export to Excel" at bounding box center [801, 237] width 49 height 11
click at [294, 220] on span "Inventory" at bounding box center [289, 220] width 43 height 9
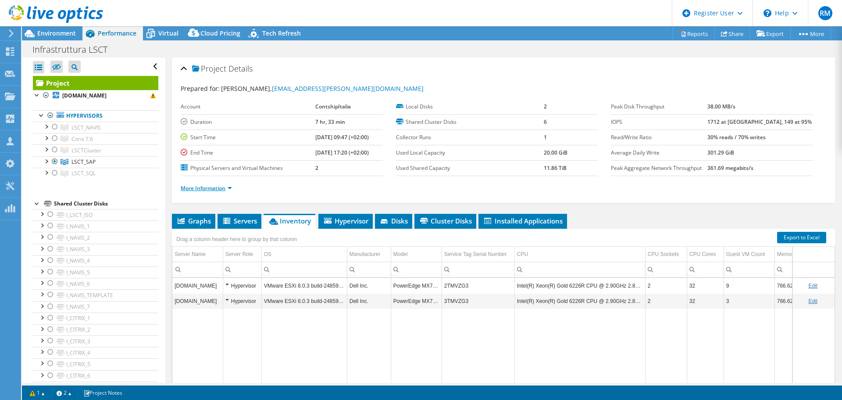
click at [193, 187] on link "More Information" at bounding box center [206, 187] width 51 height 7
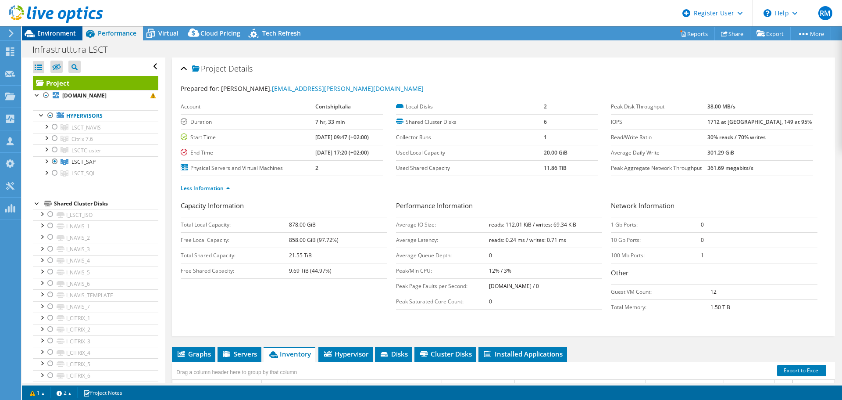
click at [60, 32] on span "Environment" at bounding box center [56, 33] width 39 height 8
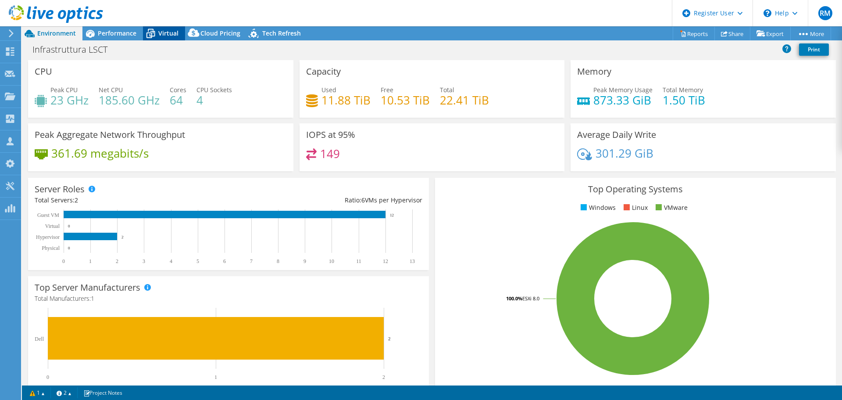
click at [164, 32] on span "Virtual" at bounding box center [168, 33] width 20 height 8
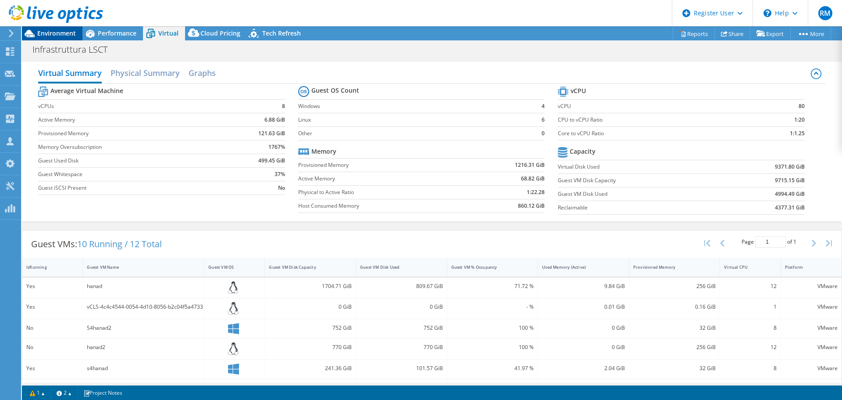
click at [47, 35] on span "Environment" at bounding box center [56, 33] width 39 height 8
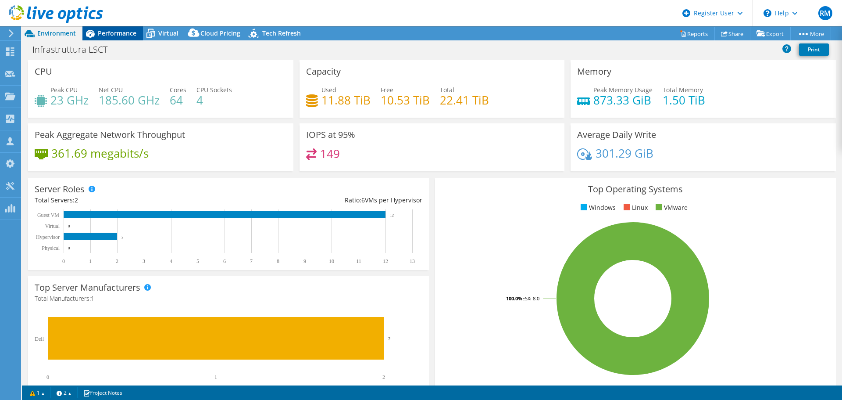
click at [124, 30] on span "Performance" at bounding box center [117, 33] width 39 height 8
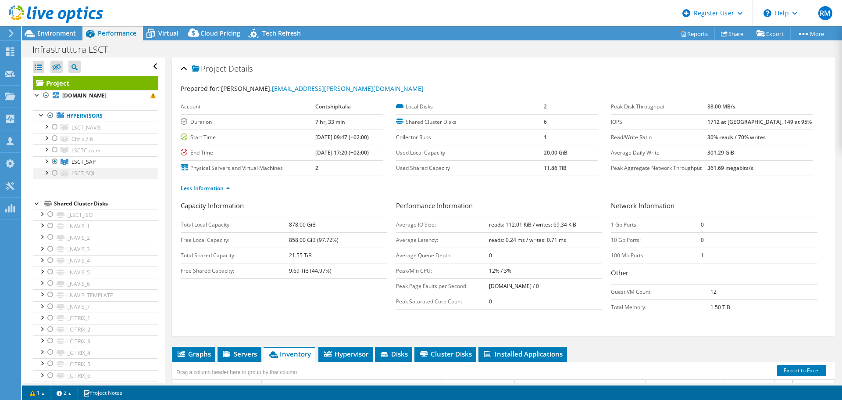
click at [55, 174] on div at bounding box center [54, 173] width 9 height 11
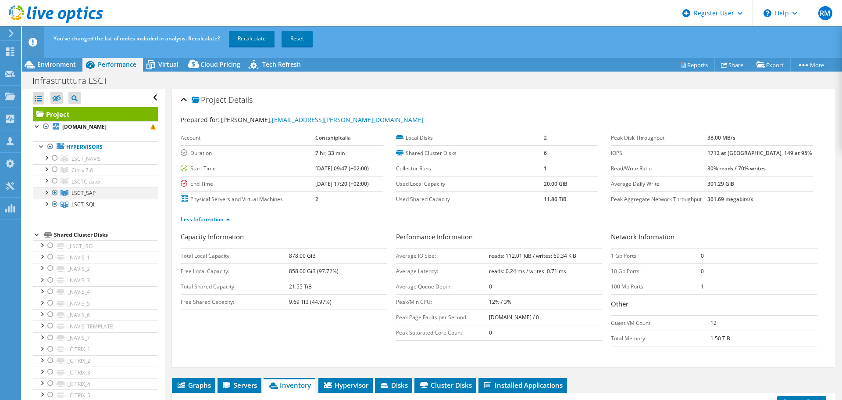
click at [56, 191] on div at bounding box center [54, 192] width 9 height 11
click at [258, 38] on link "Recalculate" at bounding box center [252, 39] width 46 height 16
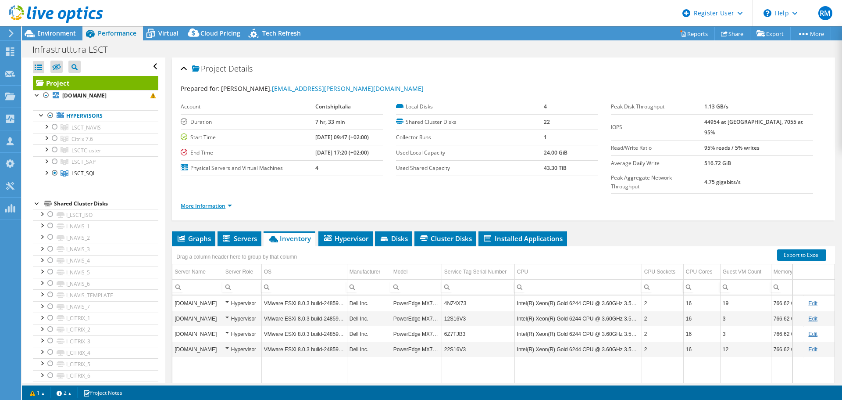
click at [208, 202] on link "More Information" at bounding box center [206, 205] width 51 height 7
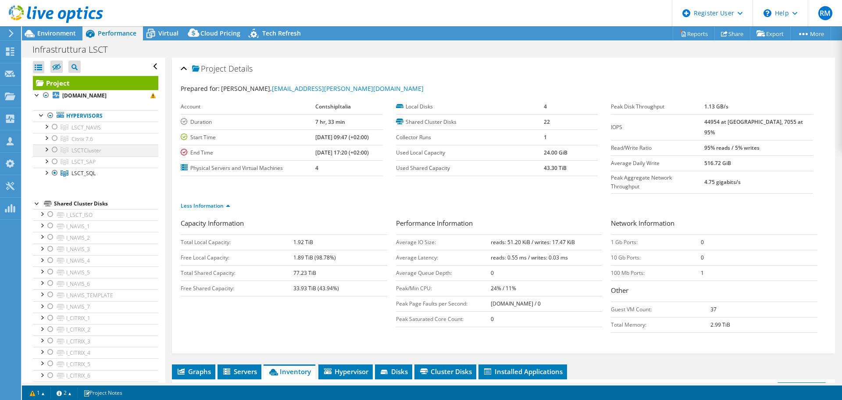
click at [57, 148] on div at bounding box center [54, 149] width 9 height 11
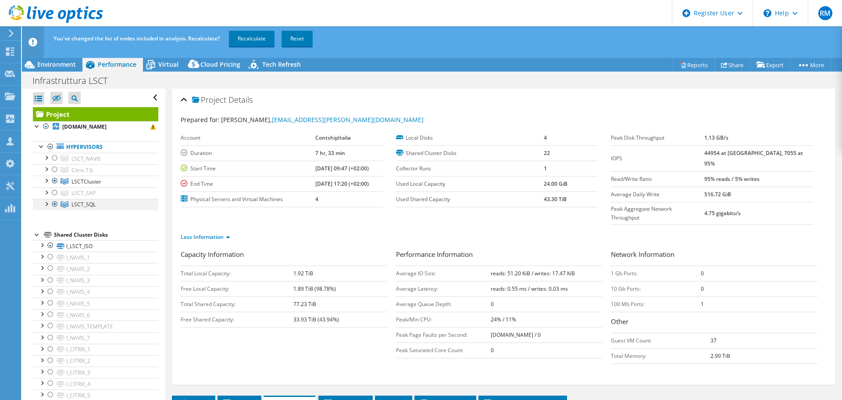
click at [55, 202] on div at bounding box center [54, 204] width 9 height 11
click at [54, 157] on div at bounding box center [54, 158] width 9 height 11
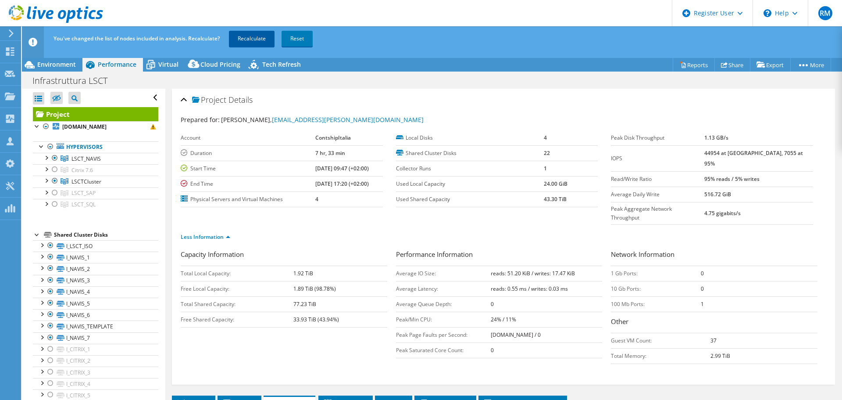
click at [250, 37] on link "Recalculate" at bounding box center [252, 39] width 46 height 16
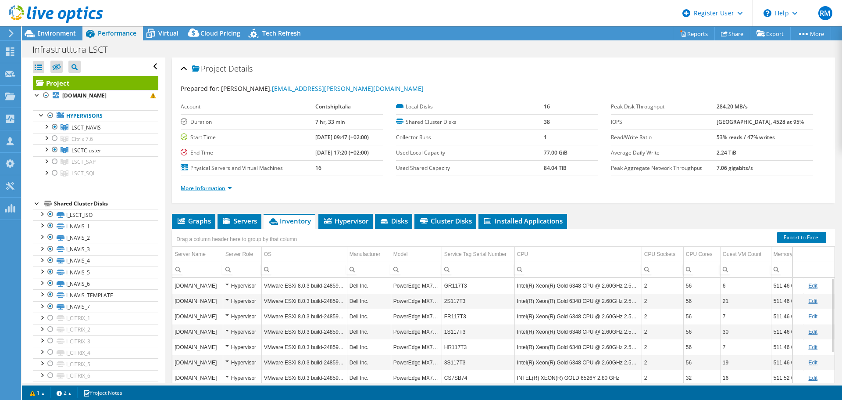
click at [220, 188] on link "More Information" at bounding box center [206, 187] width 51 height 7
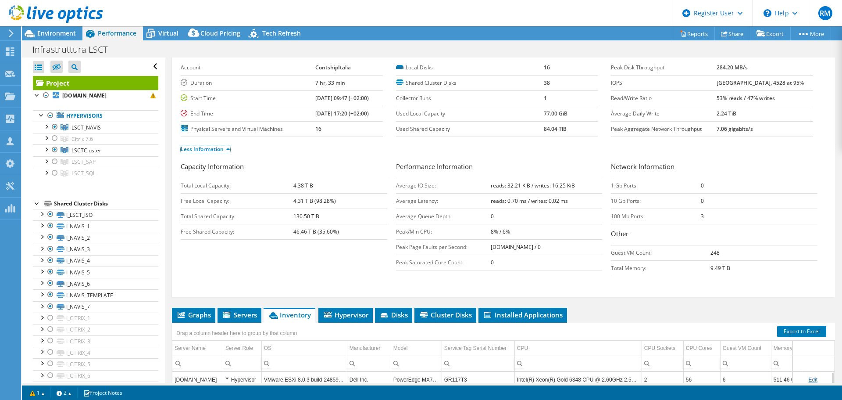
scroll to position [88, 0]
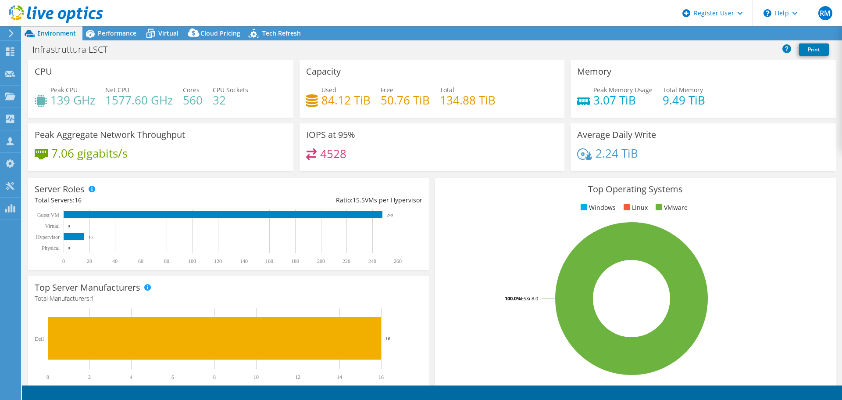
select select "USD"
click at [107, 32] on span "Performance" at bounding box center [117, 33] width 39 height 8
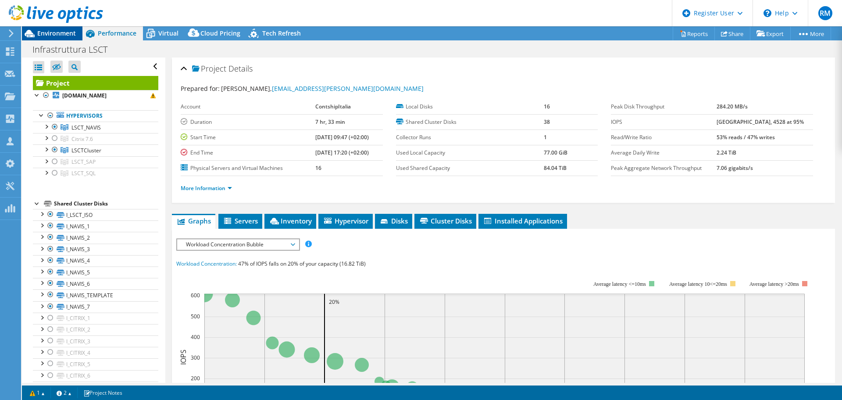
click at [57, 29] on span "Environment" at bounding box center [56, 33] width 39 height 8
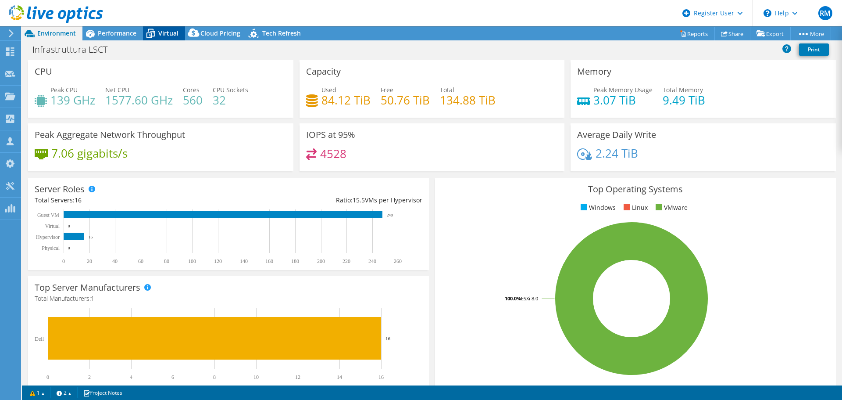
click at [165, 34] on span "Virtual" at bounding box center [168, 33] width 20 height 8
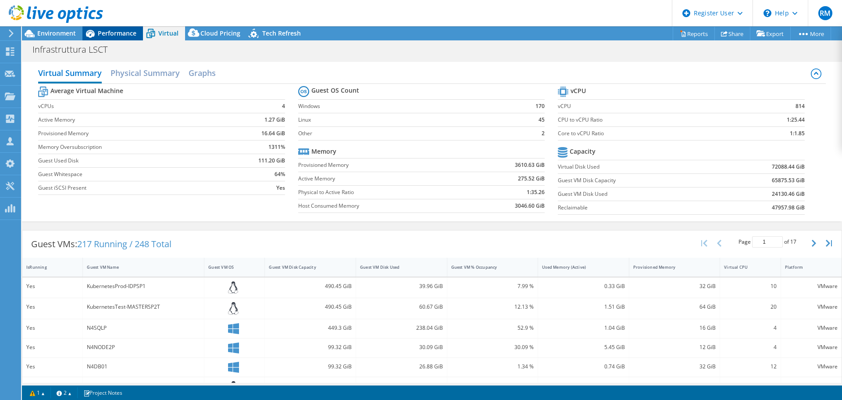
click at [113, 33] on span "Performance" at bounding box center [117, 33] width 39 height 8
